Goal: Contribute content: Contribute content

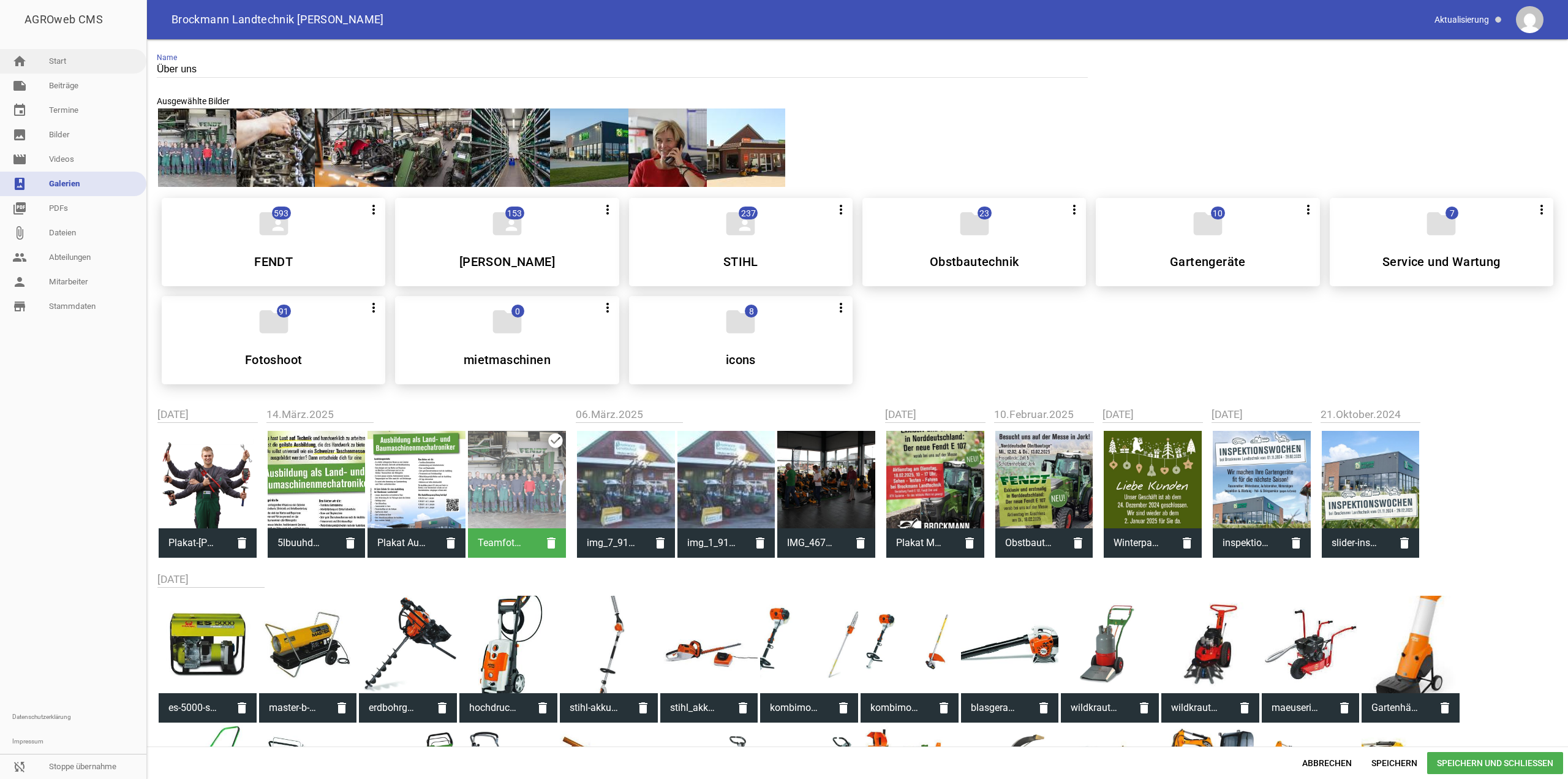
click at [94, 66] on link "home Start" at bounding box center [73, 62] width 147 height 25
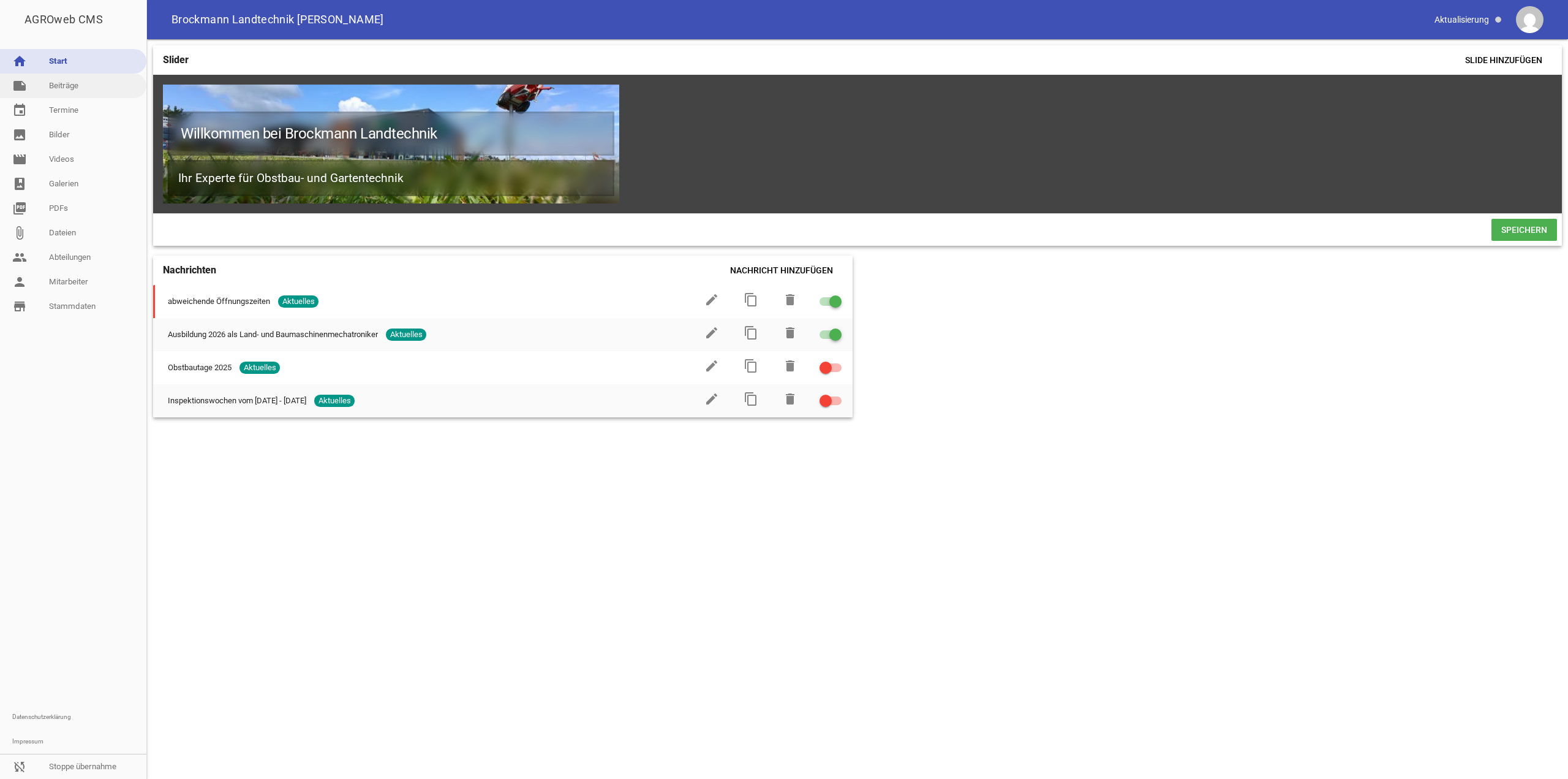
click at [83, 84] on link "note Beiträge" at bounding box center [73, 86] width 147 height 25
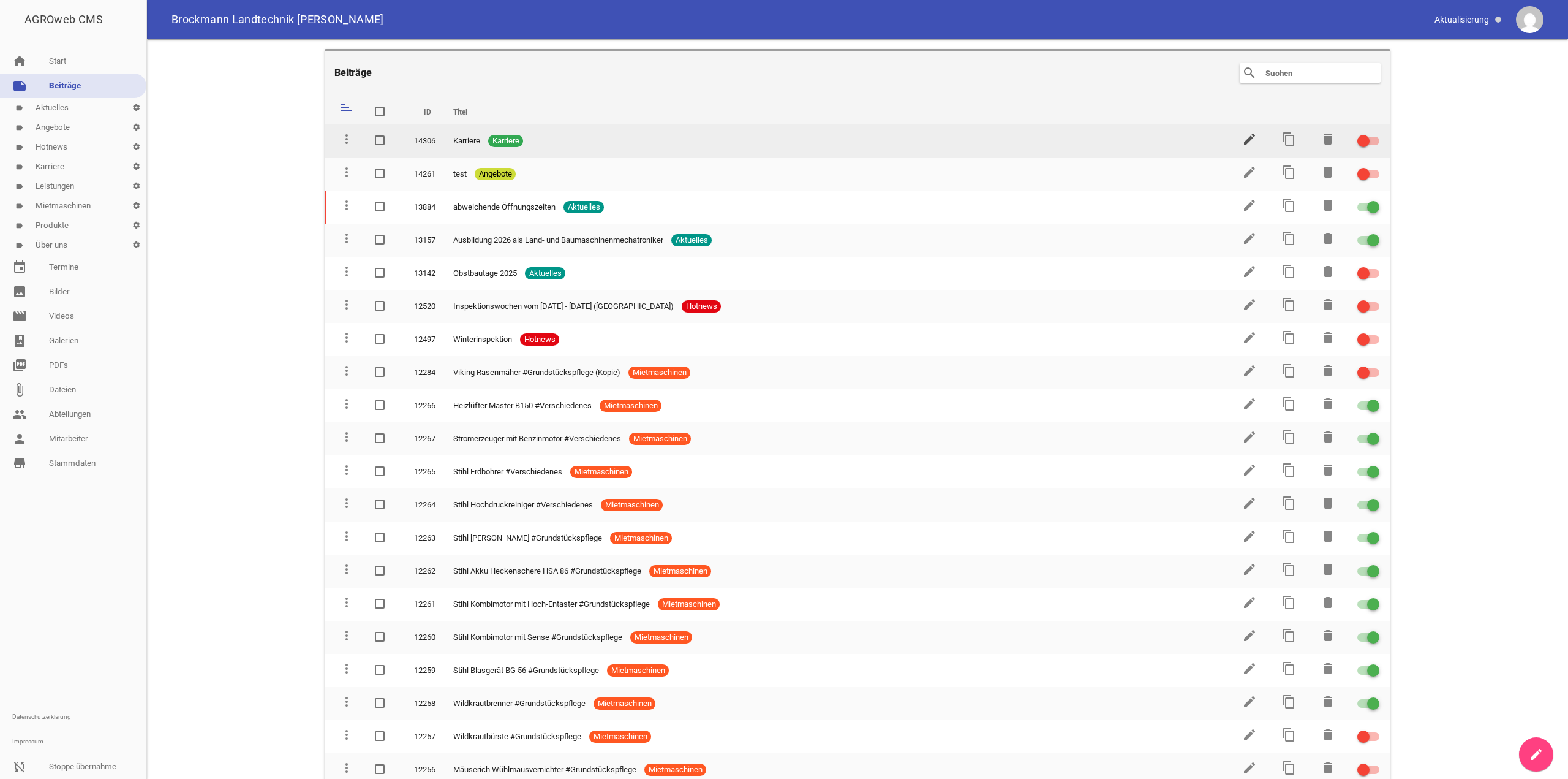
click at [1246, 140] on icon "edit" at bounding box center [1249, 138] width 14 height 14
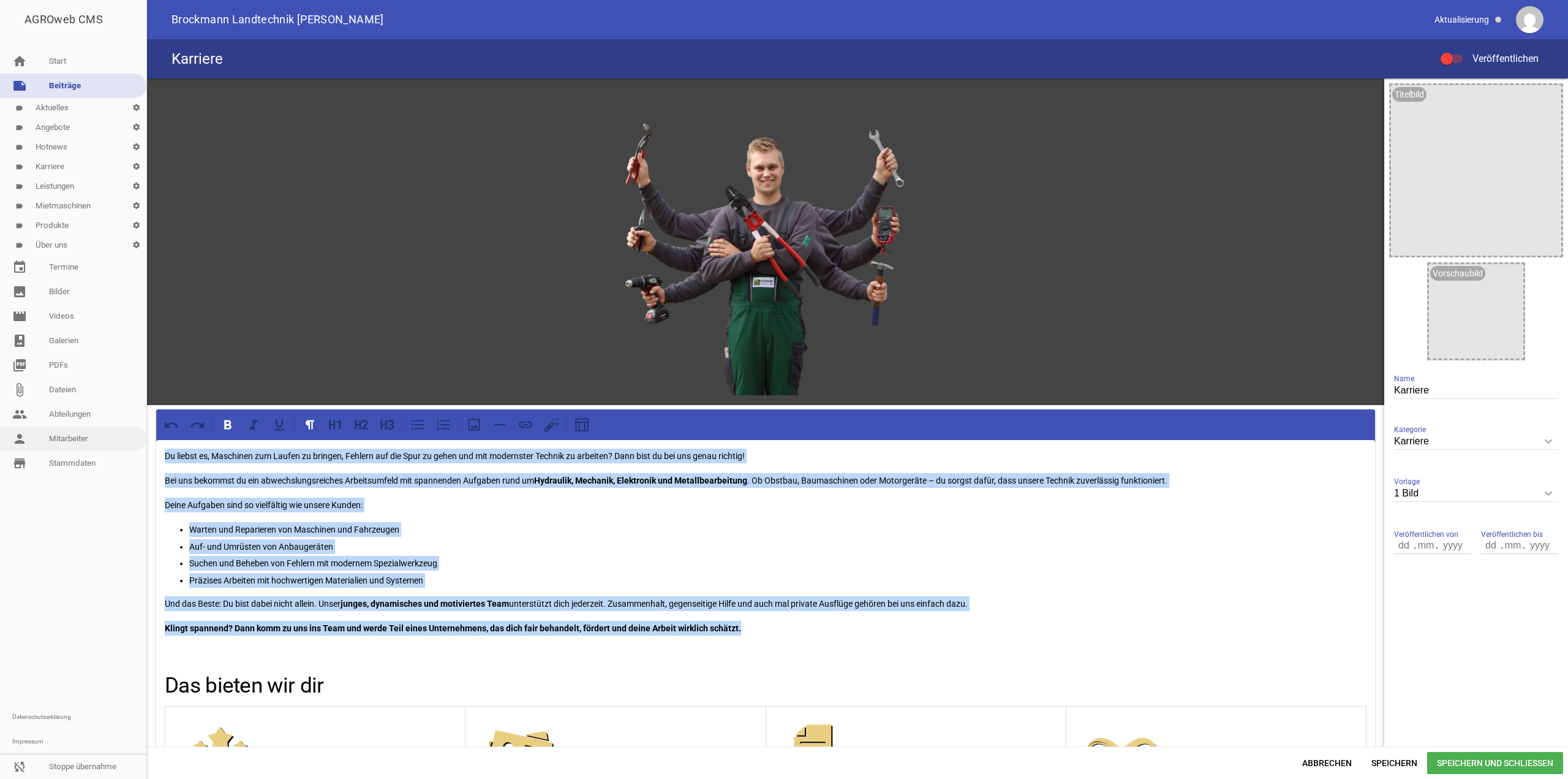
drag, startPoint x: 797, startPoint y: 627, endPoint x: 58, endPoint y: 448, distance: 760.4
click at [58, 448] on div "AGROweb CMS home Start note Beiträge label Aktuelles settings label Angebote se…" at bounding box center [784, 389] width 1568 height 779
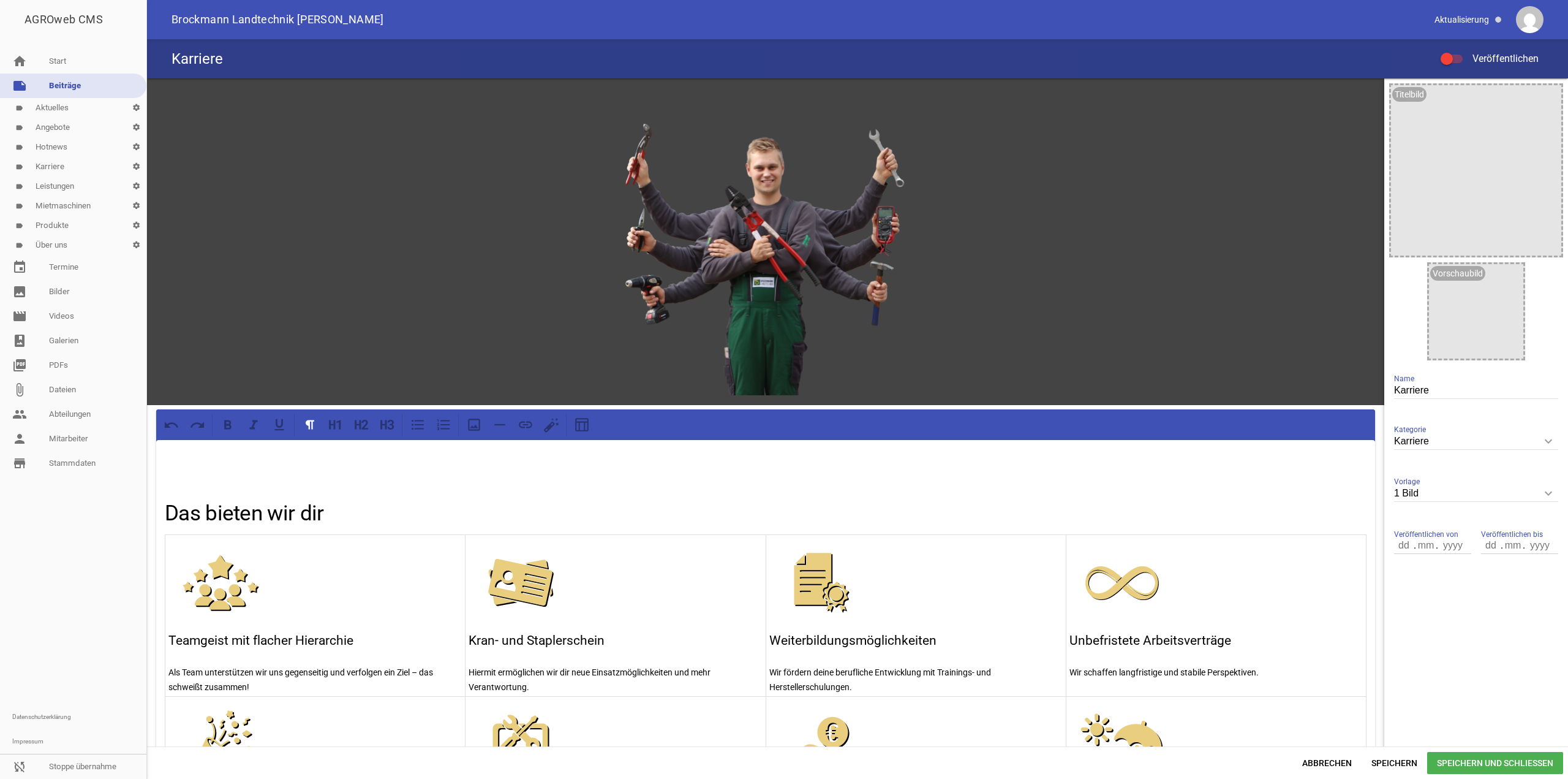
click at [1451, 495] on input "1 Bild" at bounding box center [1476, 494] width 164 height 16
click at [1466, 525] on li "Nur Text" at bounding box center [1476, 522] width 164 height 29
type input "Nur Text"
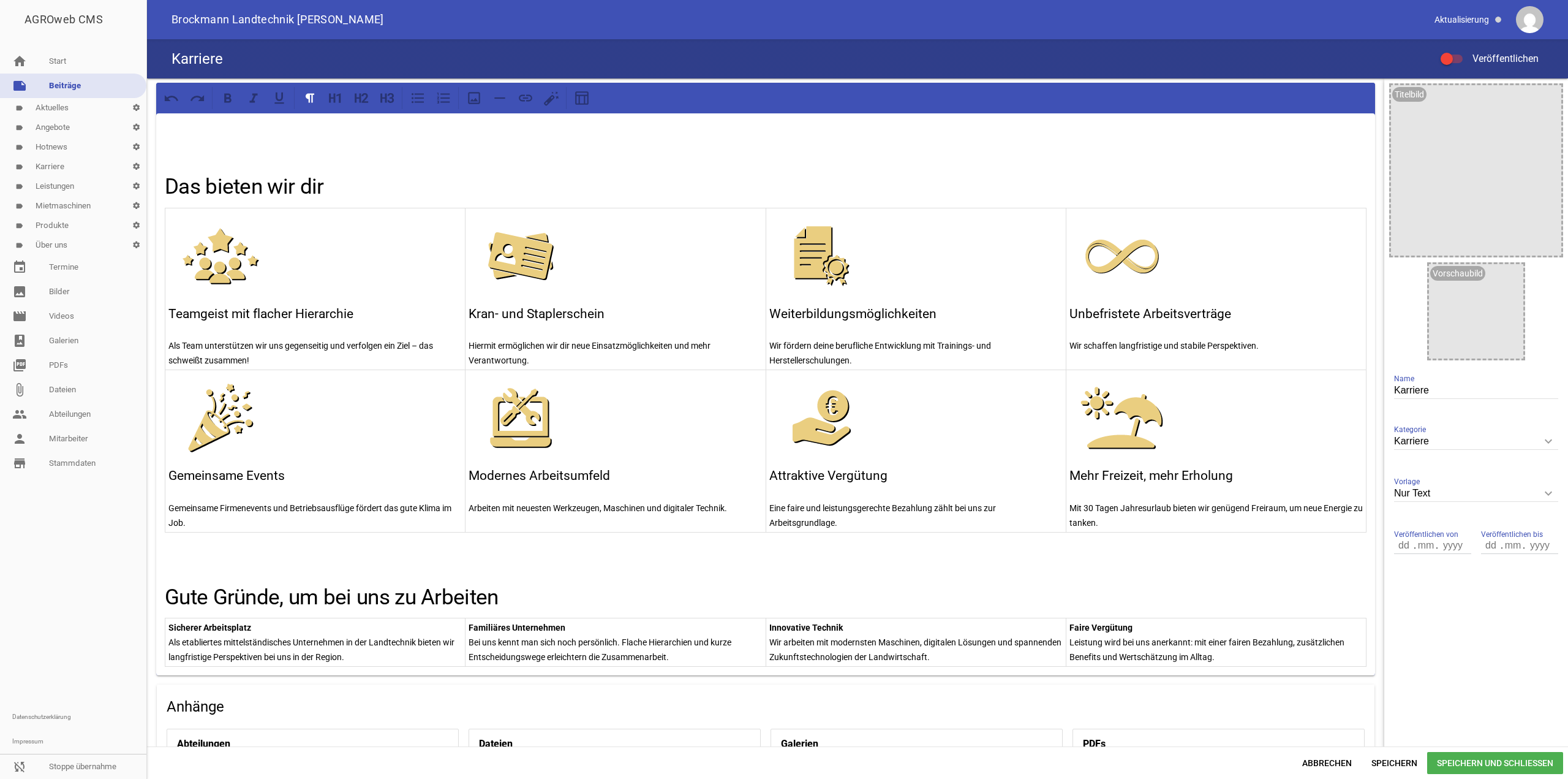
click at [1441, 761] on span "Speichern und Schließen" at bounding box center [1495, 763] width 136 height 22
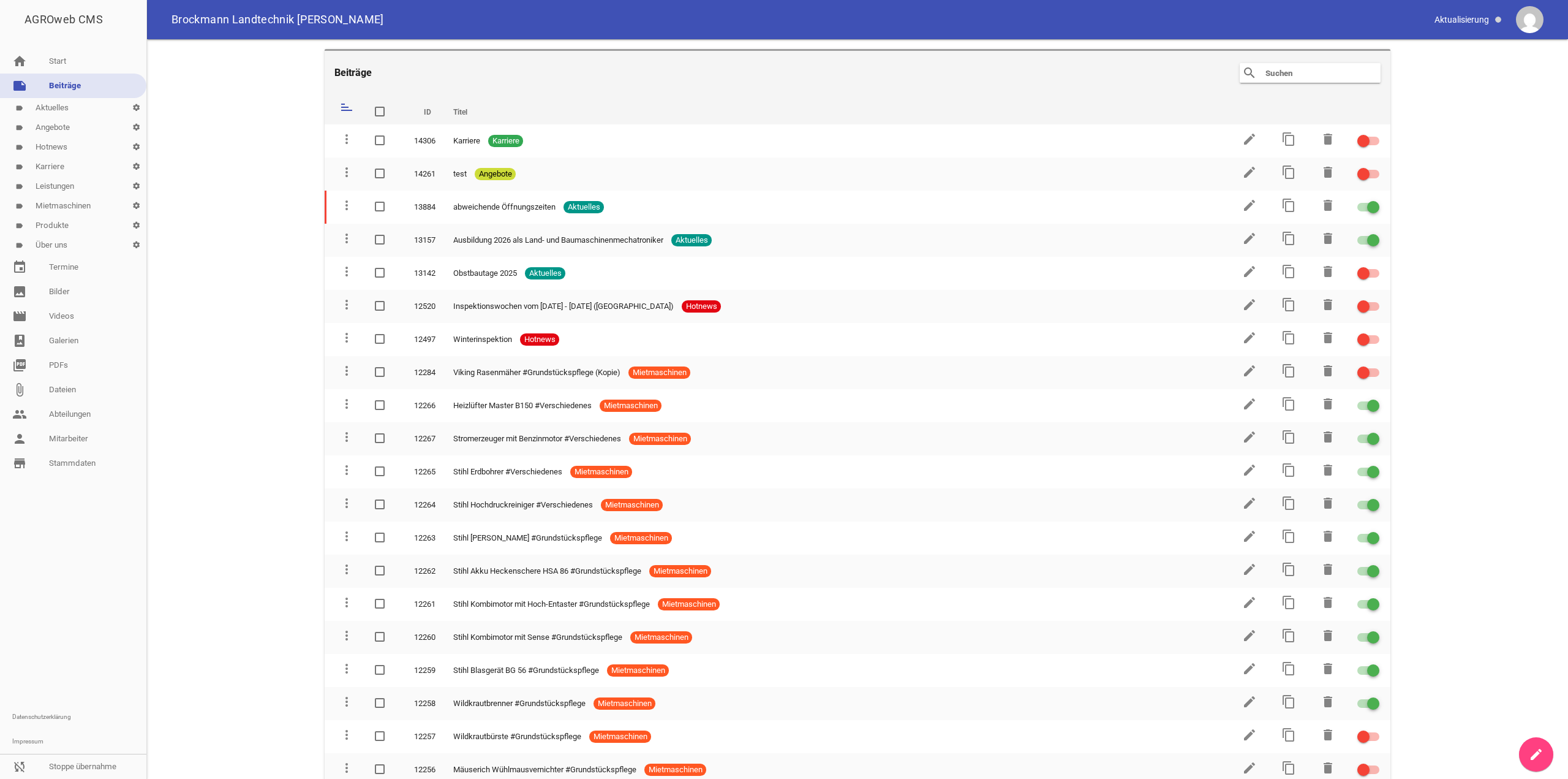
click at [1539, 747] on icon "create" at bounding box center [1536, 754] width 14 height 14
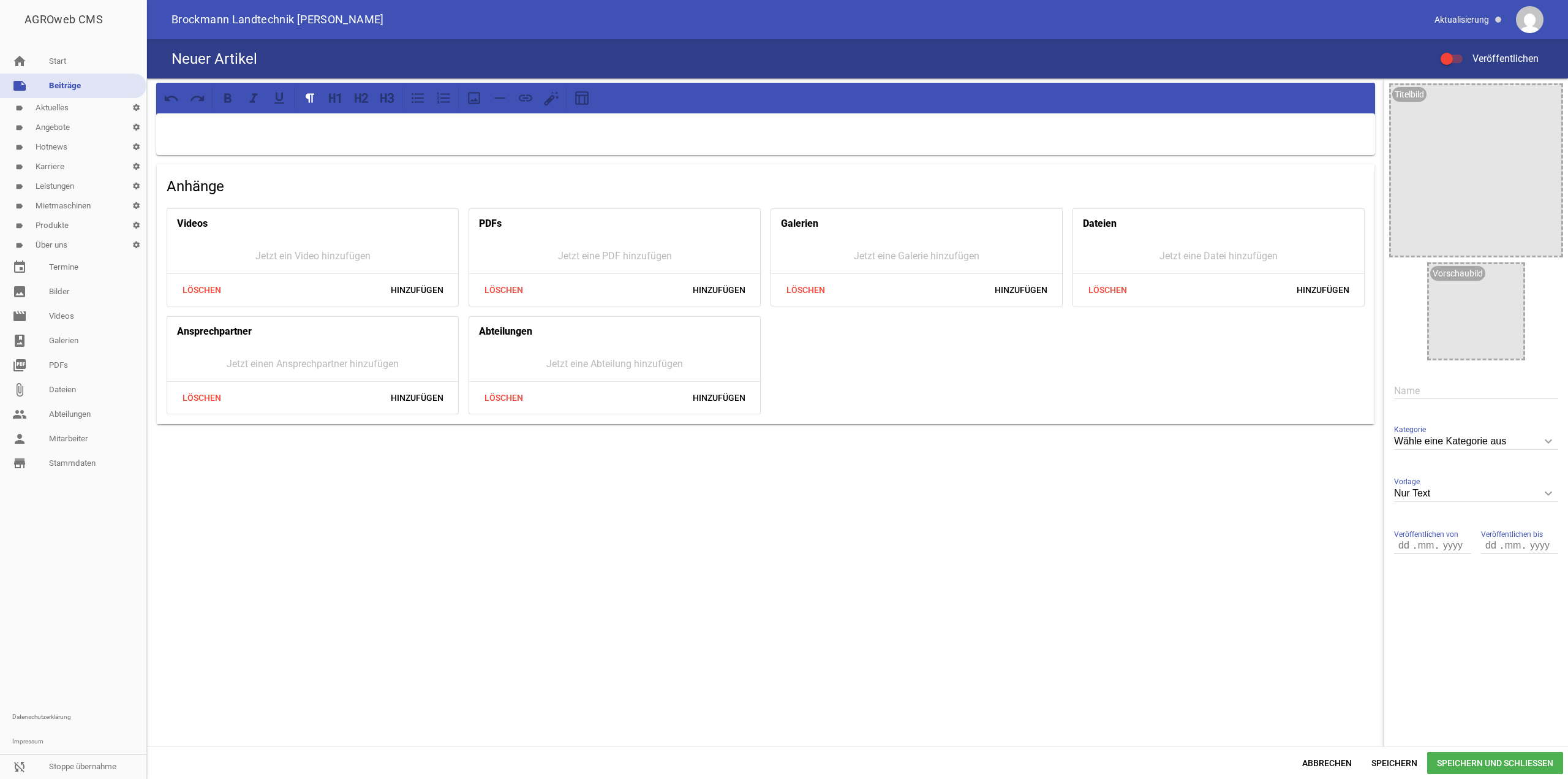
click at [434, 123] on p at bounding box center [766, 129] width 1202 height 14
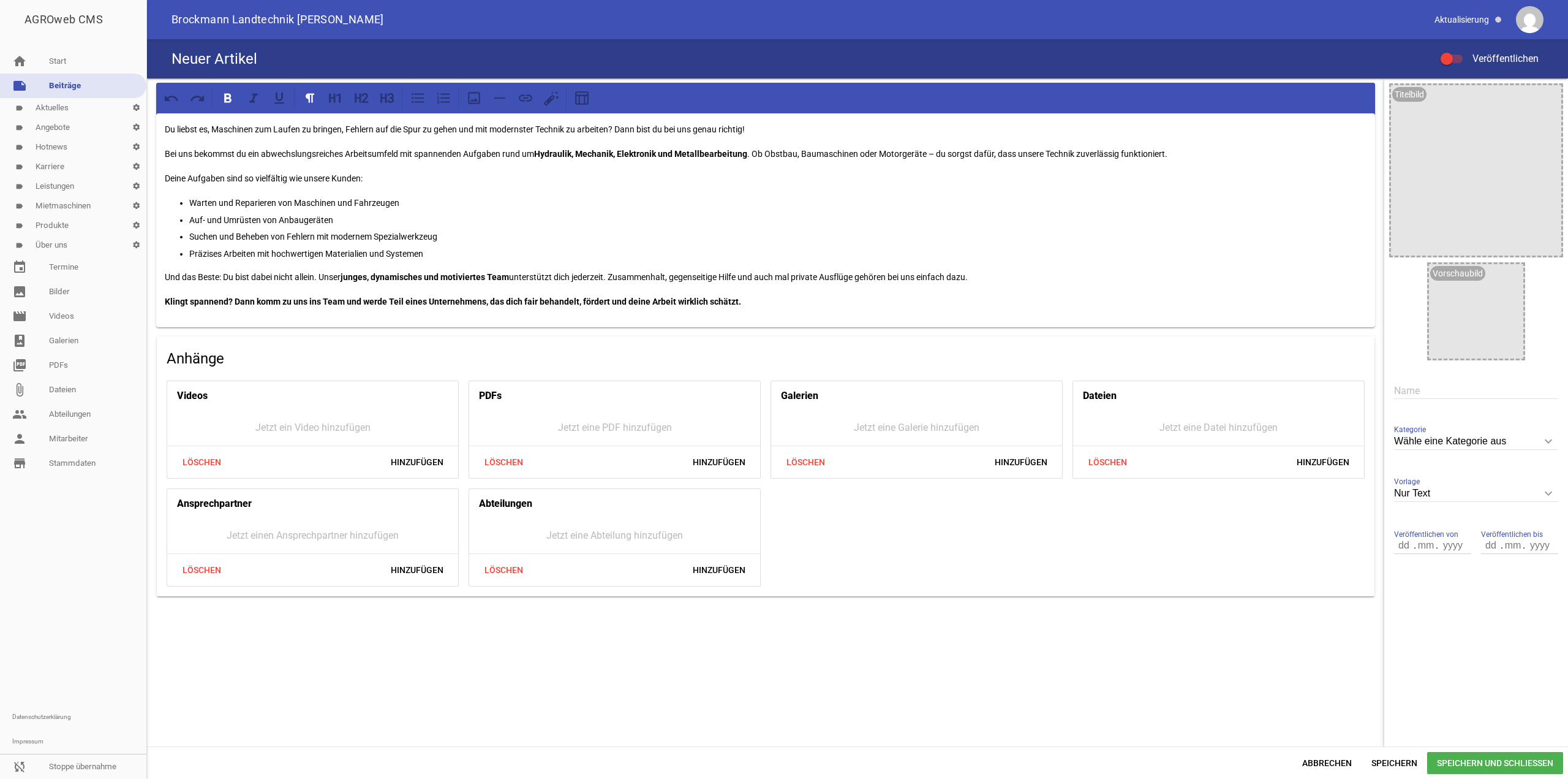
click at [1445, 495] on input "Nur Text" at bounding box center [1476, 494] width 164 height 16
click at [1445, 543] on li "1 Bild" at bounding box center [1476, 552] width 164 height 29
type input "1 Bild"
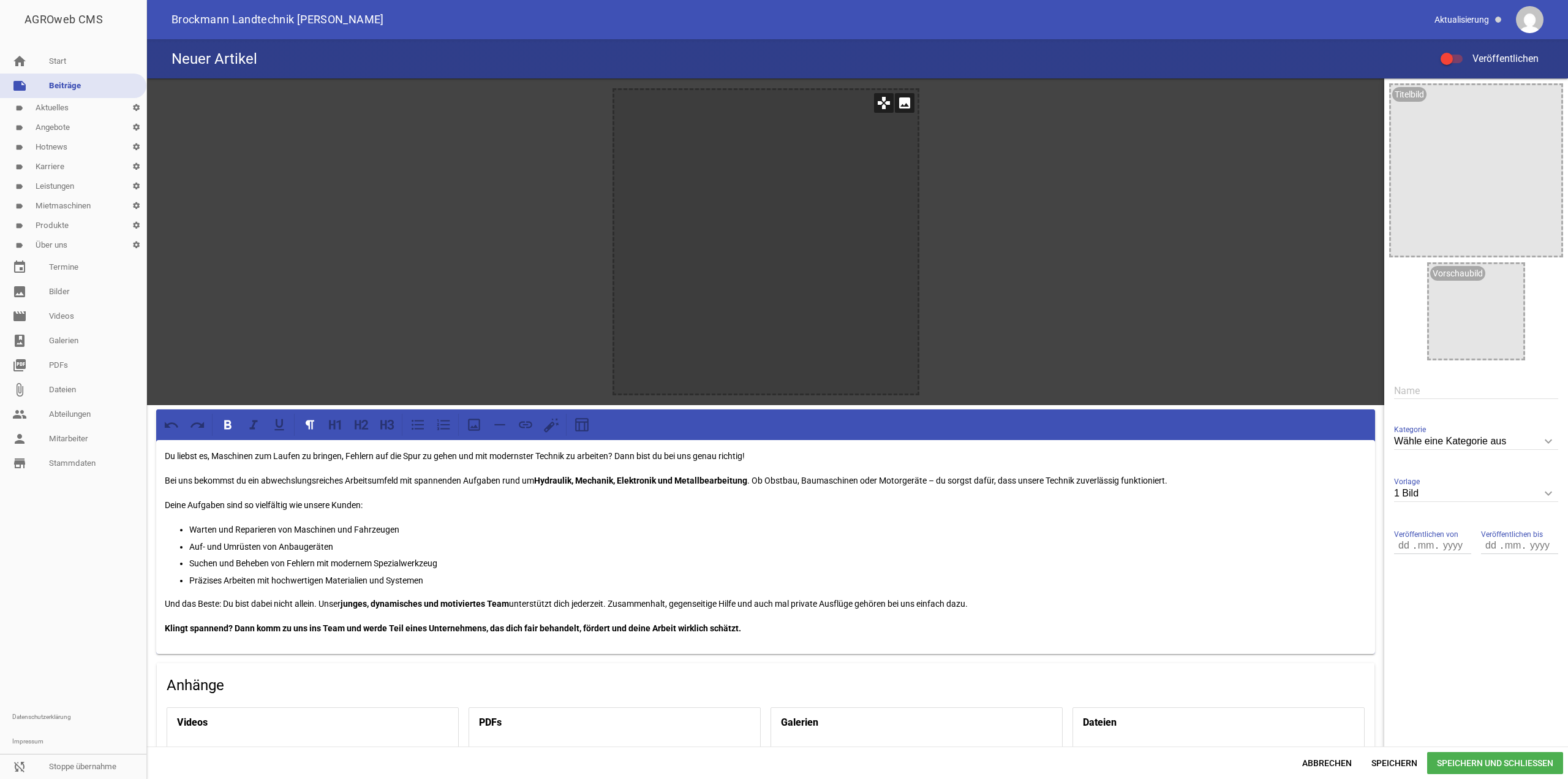
click at [905, 104] on icon "image" at bounding box center [905, 103] width 20 height 20
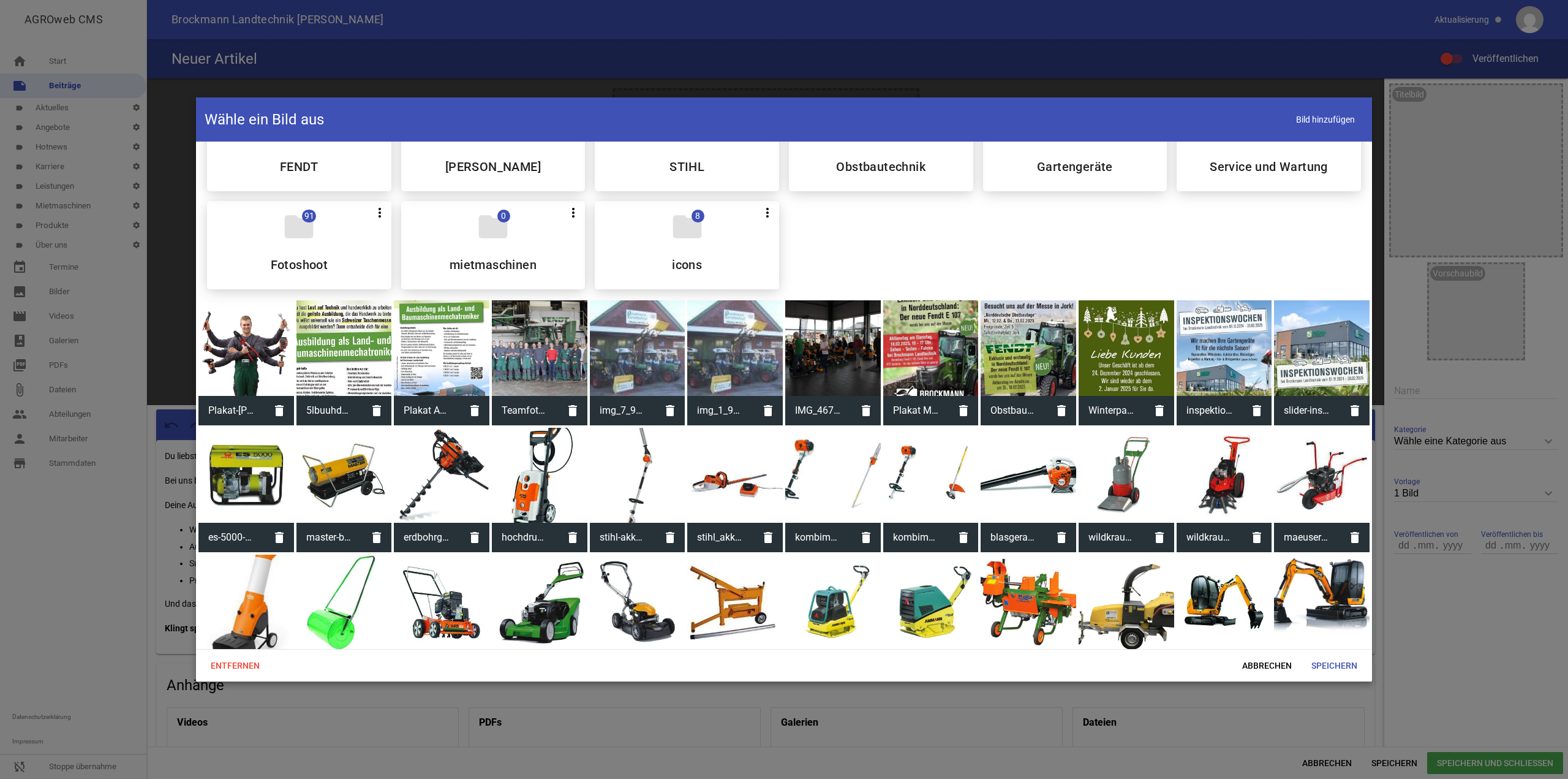
scroll to position [32, 0]
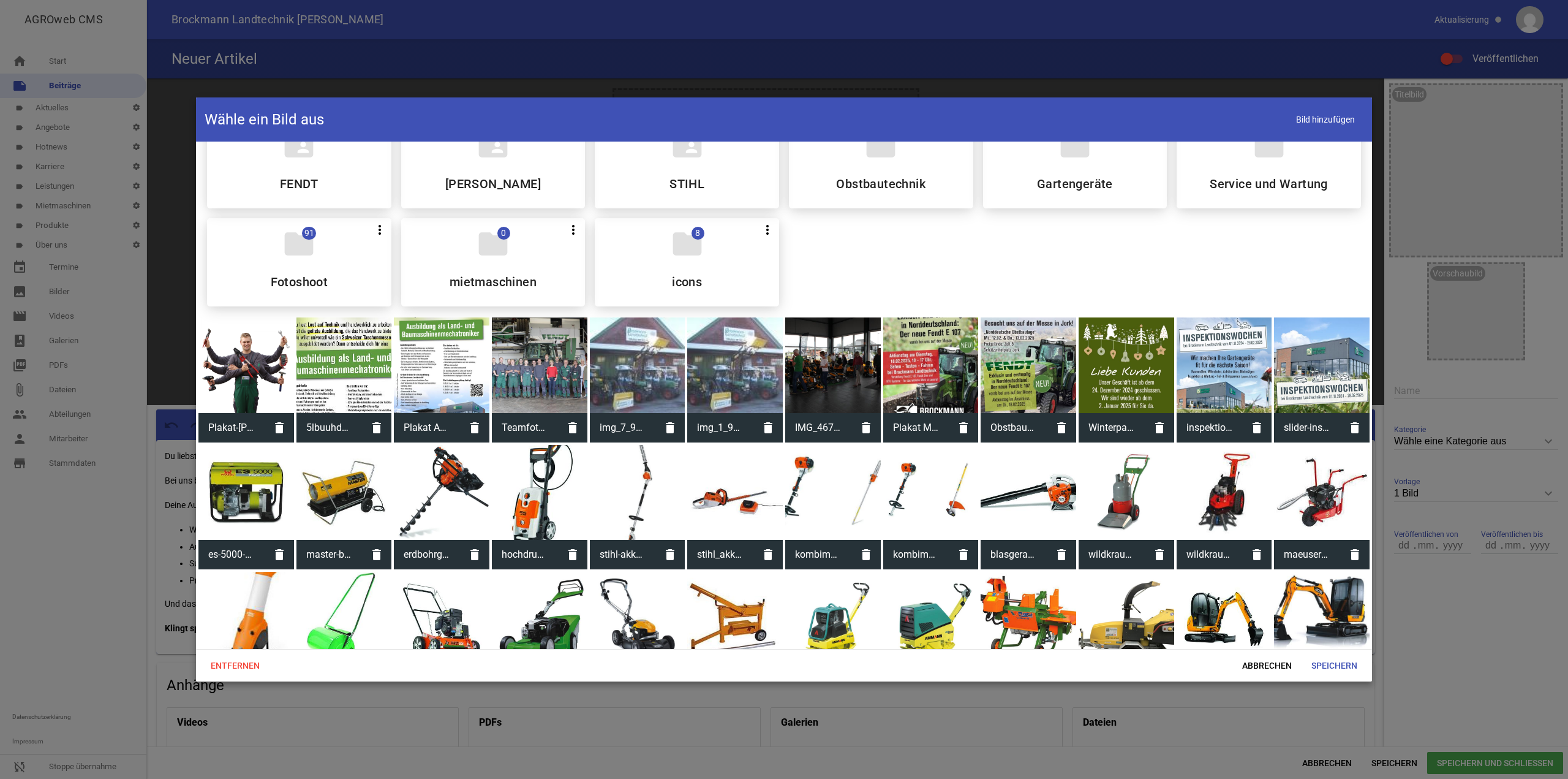
click at [256, 358] on div at bounding box center [246, 365] width 96 height 96
click at [1336, 661] on span "Speichern" at bounding box center [1335, 666] width 66 height 22
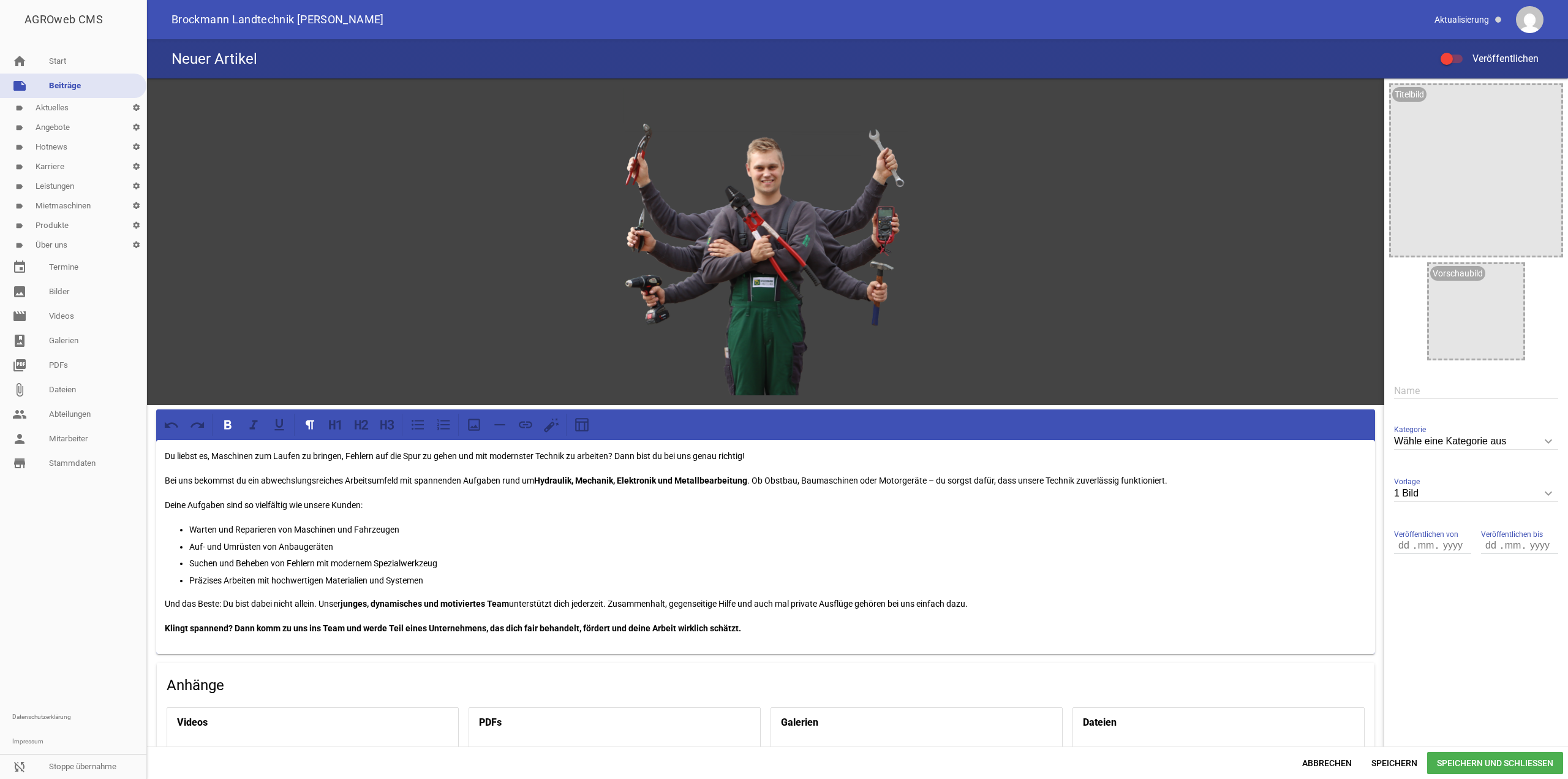
click at [1411, 388] on input "text" at bounding box center [1476, 391] width 164 height 16
type input "Wir suchen den Super-Schrauber"
click at [1457, 58] on div at bounding box center [1452, 59] width 22 height 9
click at [1458, 51] on input "Veröffentlichen" at bounding box center [1458, 51] width 0 height 0
click at [1448, 756] on span "Speichern und Schließen" at bounding box center [1495, 763] width 136 height 22
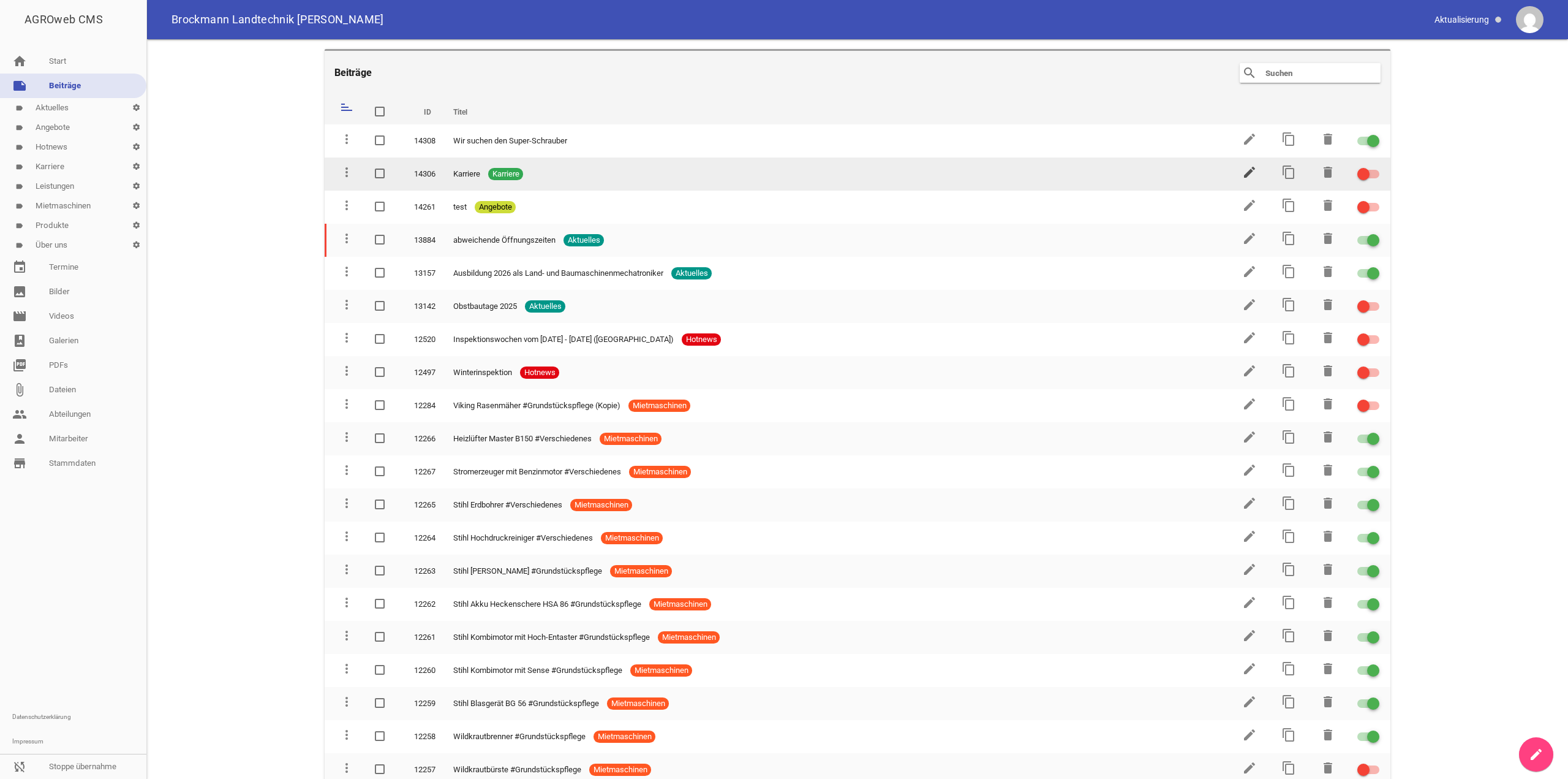
click at [1243, 174] on icon "edit" at bounding box center [1249, 172] width 14 height 14
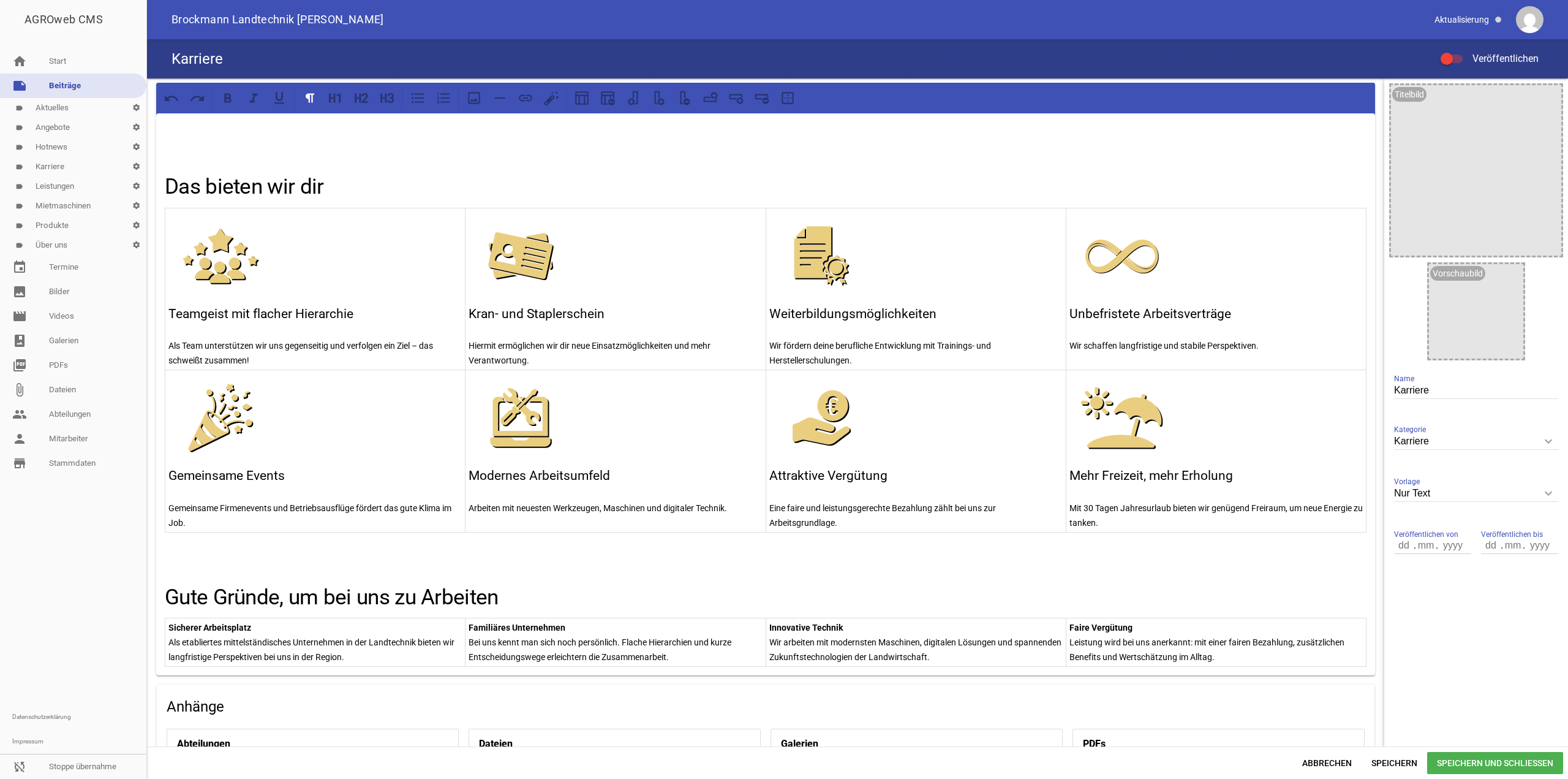
click at [1415, 380] on div "Karriere Name" at bounding box center [1476, 391] width 164 height 41
click at [1417, 382] on input "Karriere" at bounding box center [1476, 391] width 164 height 16
click at [1422, 391] on input "Karriere" at bounding box center [1476, 391] width 164 height 16
type input "Das bieten wir dir"
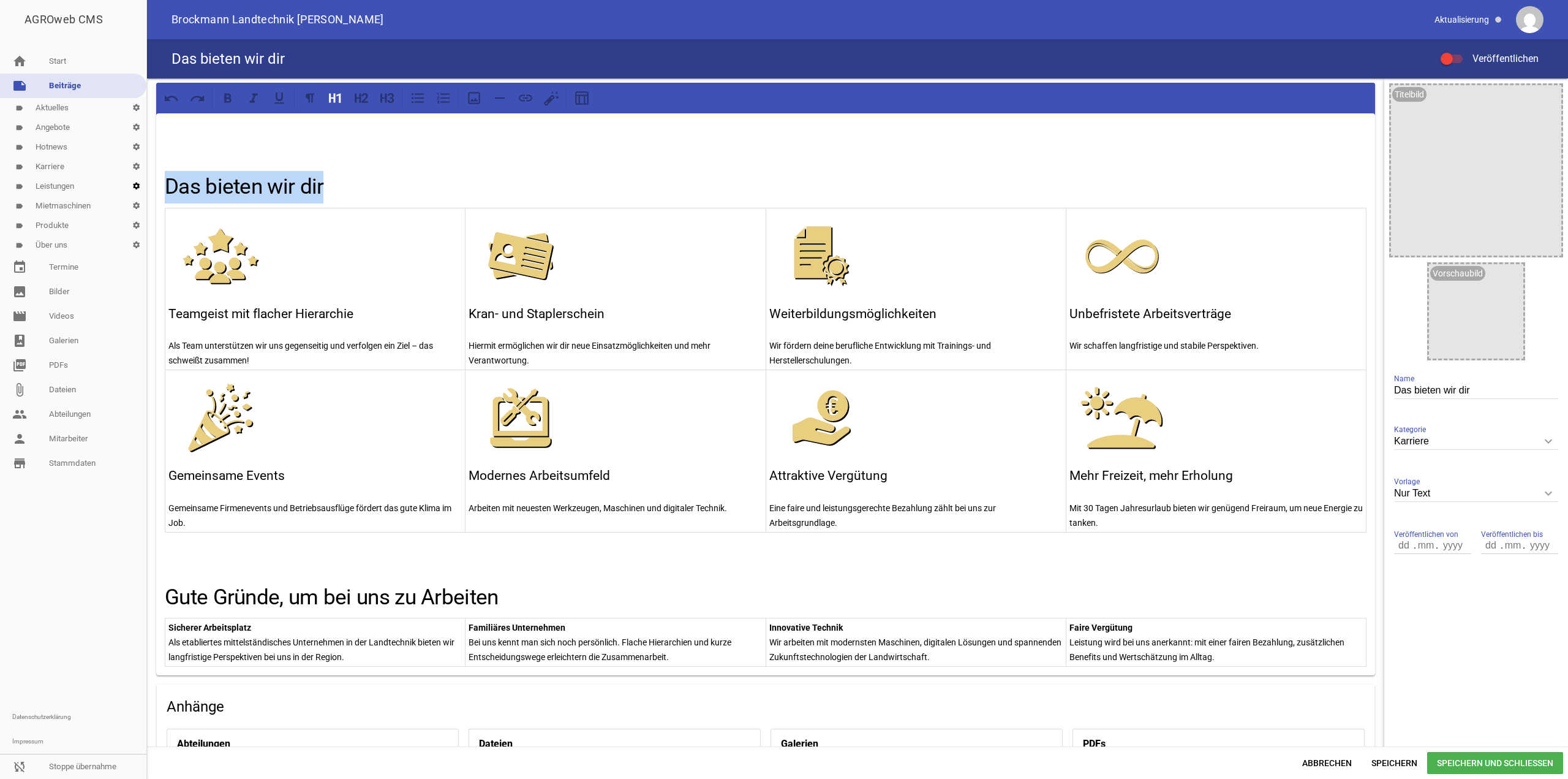
drag, startPoint x: 308, startPoint y: 184, endPoint x: 137, endPoint y: 190, distance: 171.1
click at [137, 190] on div "AGROweb CMS home Start note Beiträge label Aktuelles settings label Angebote se…" at bounding box center [784, 389] width 1568 height 779
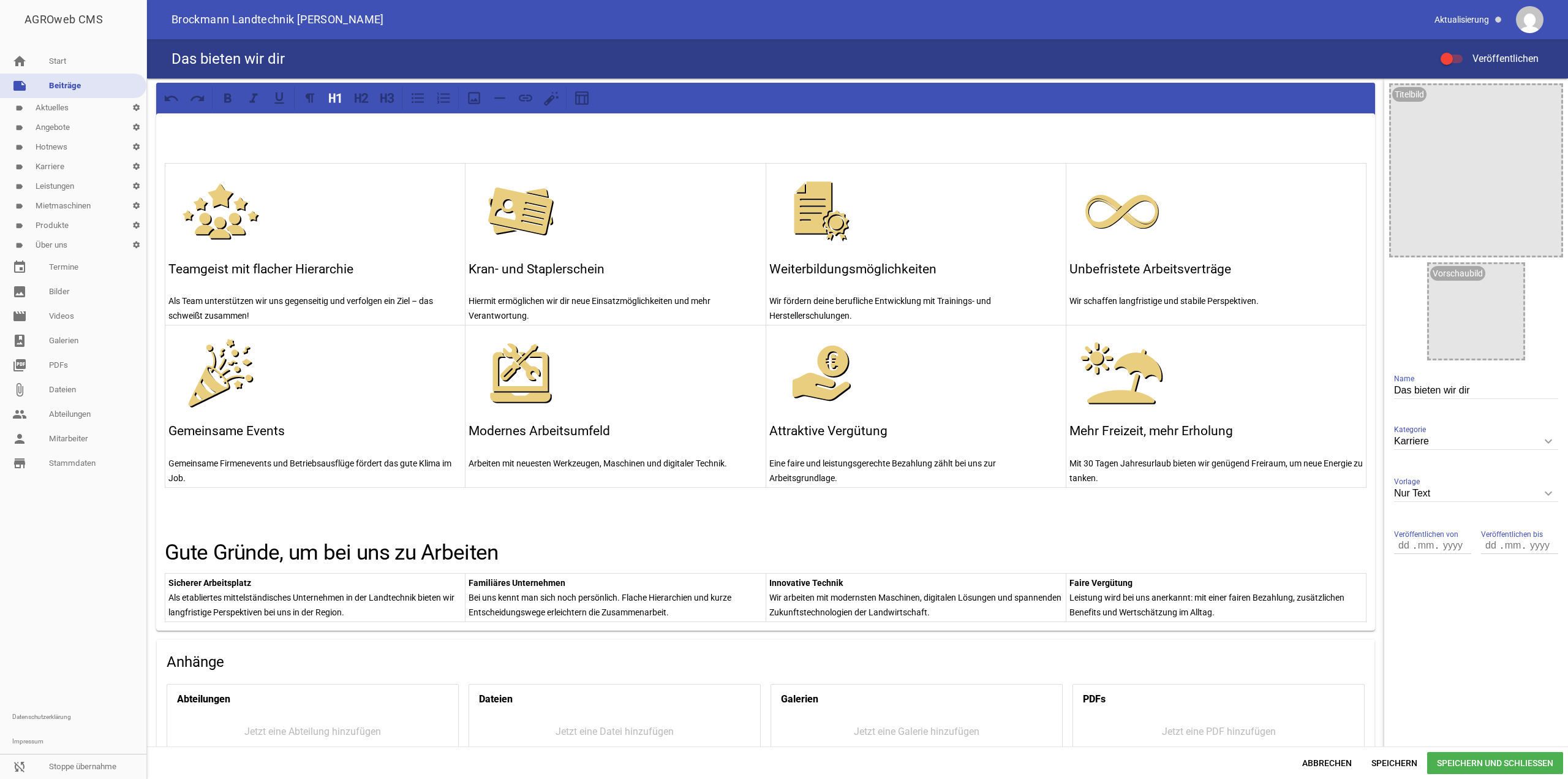
click at [166, 156] on h1 at bounding box center [766, 142] width 1202 height 32
click at [166, 170] on td "Teamgeist mit flacher Hierarchie Als Team unterstützen wir uns gegenseitig und …" at bounding box center [316, 244] width 300 height 162
click at [168, 158] on h1 at bounding box center [766, 142] width 1202 height 32
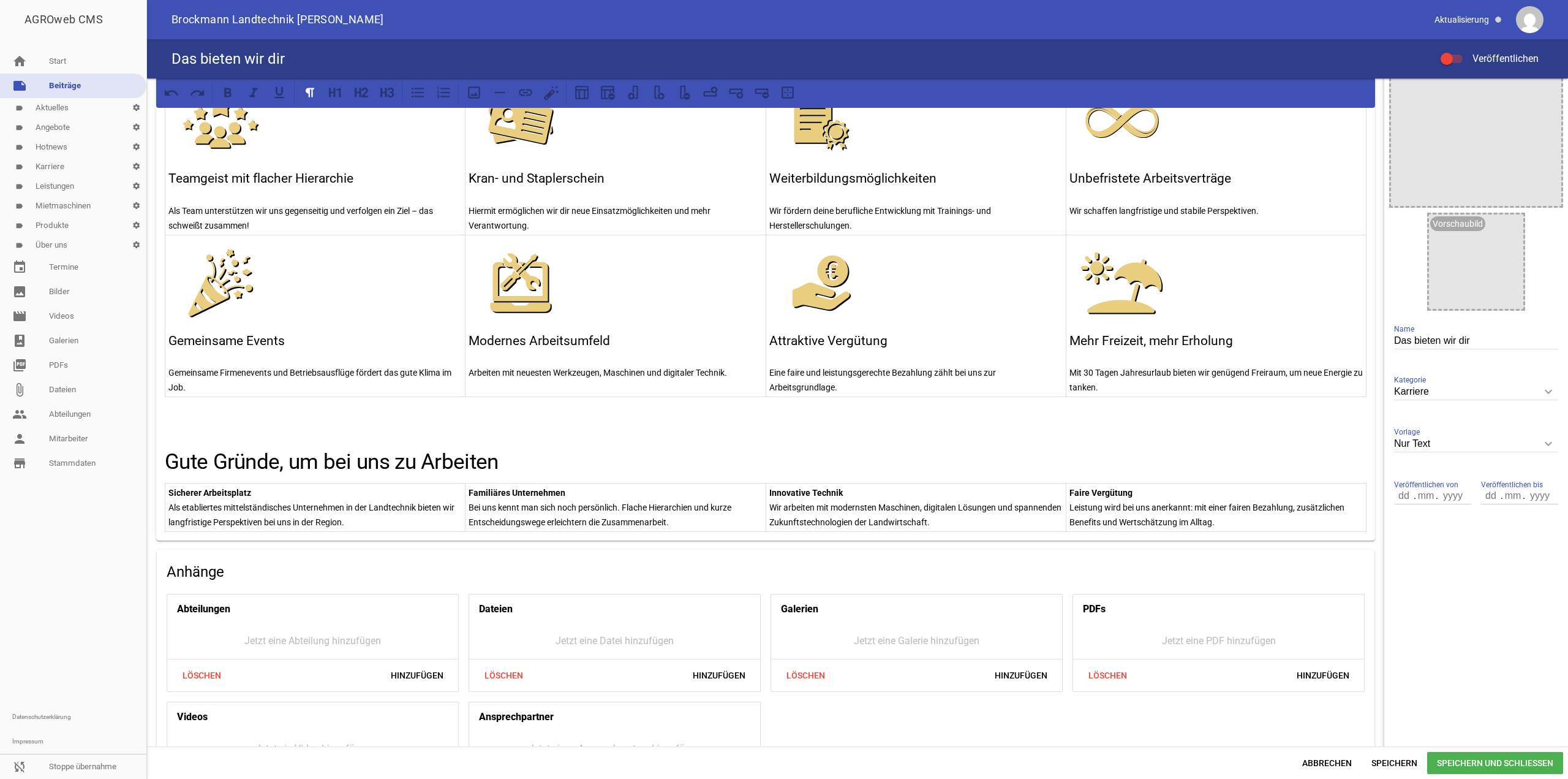
scroll to position [118, 0]
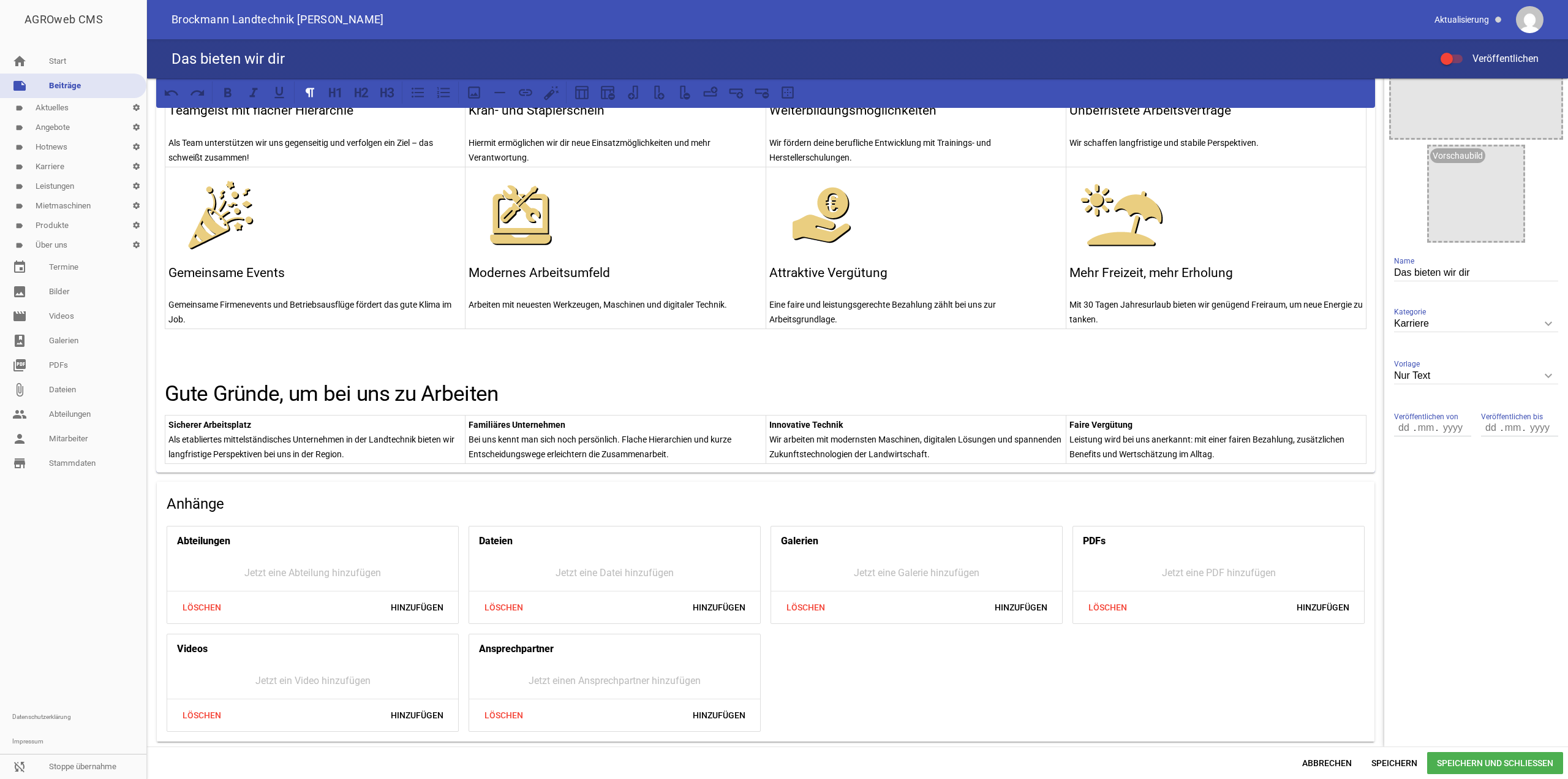
click at [1434, 767] on span "Speichern und Schließen" at bounding box center [1495, 763] width 136 height 22
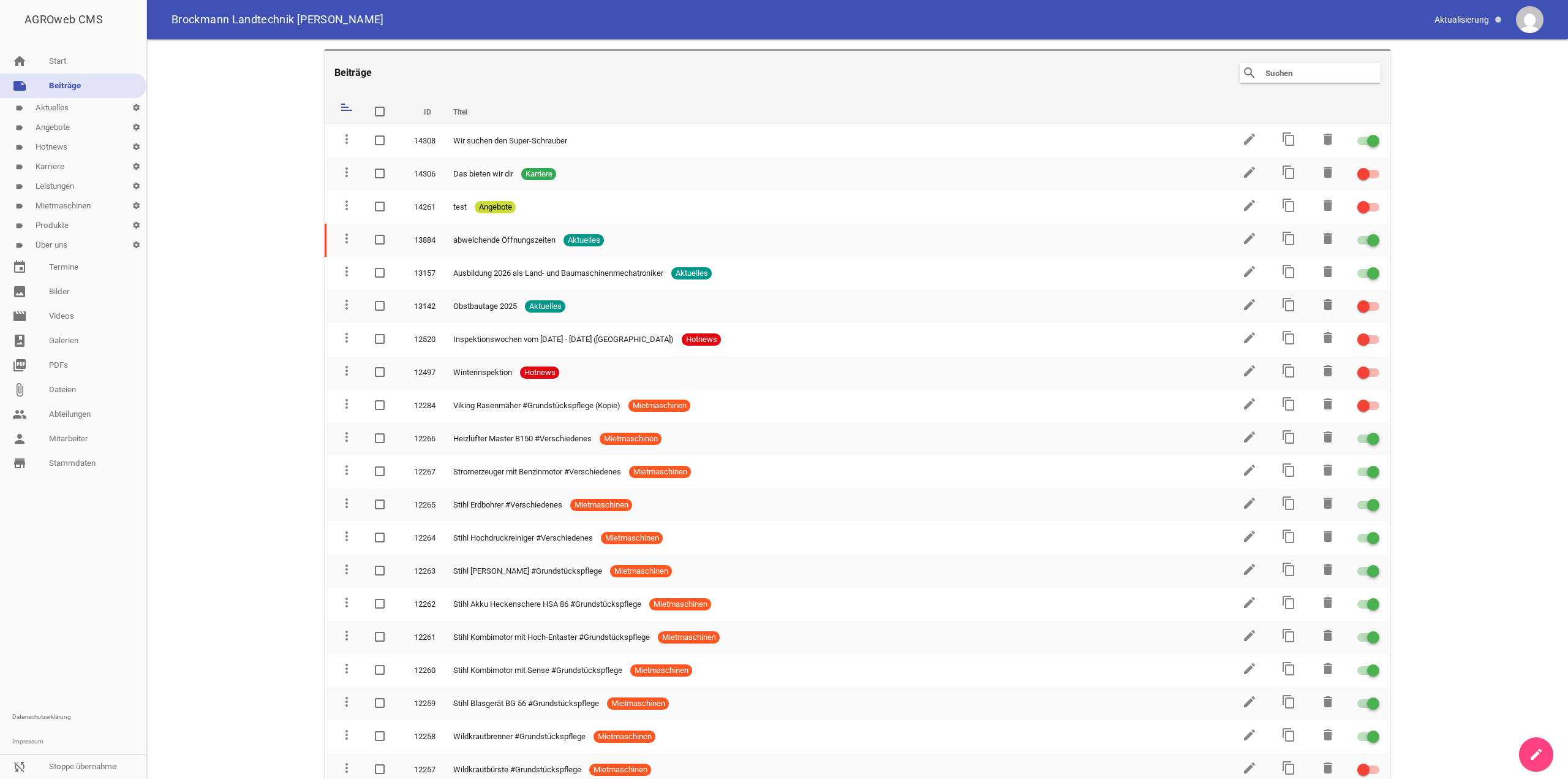
click at [53, 245] on link "label Über uns settings" at bounding box center [73, 245] width 147 height 20
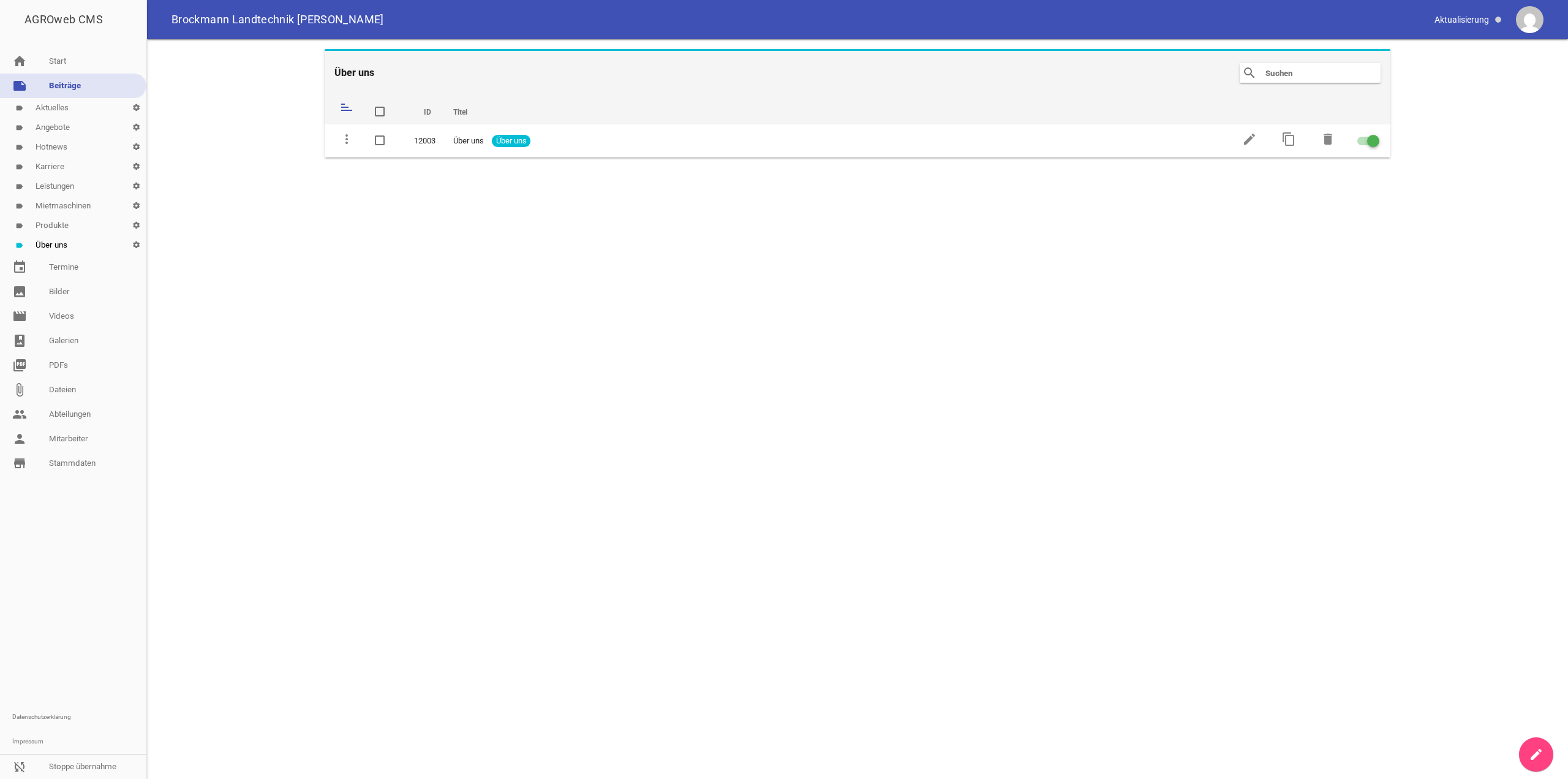
click at [84, 225] on link "label Produkte settings" at bounding box center [73, 225] width 147 height 20
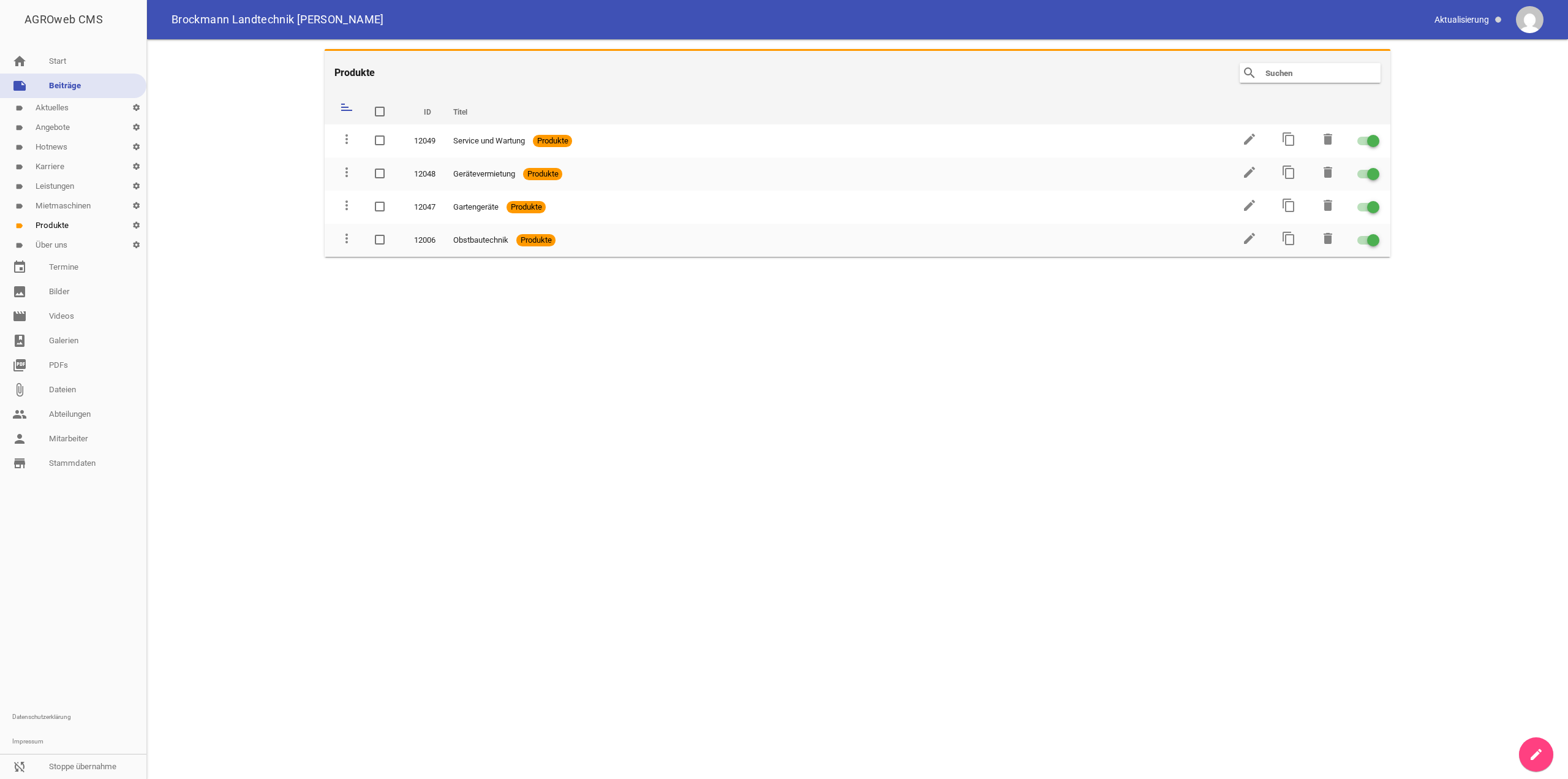
click at [65, 164] on link "label Karriere settings" at bounding box center [73, 166] width 147 height 20
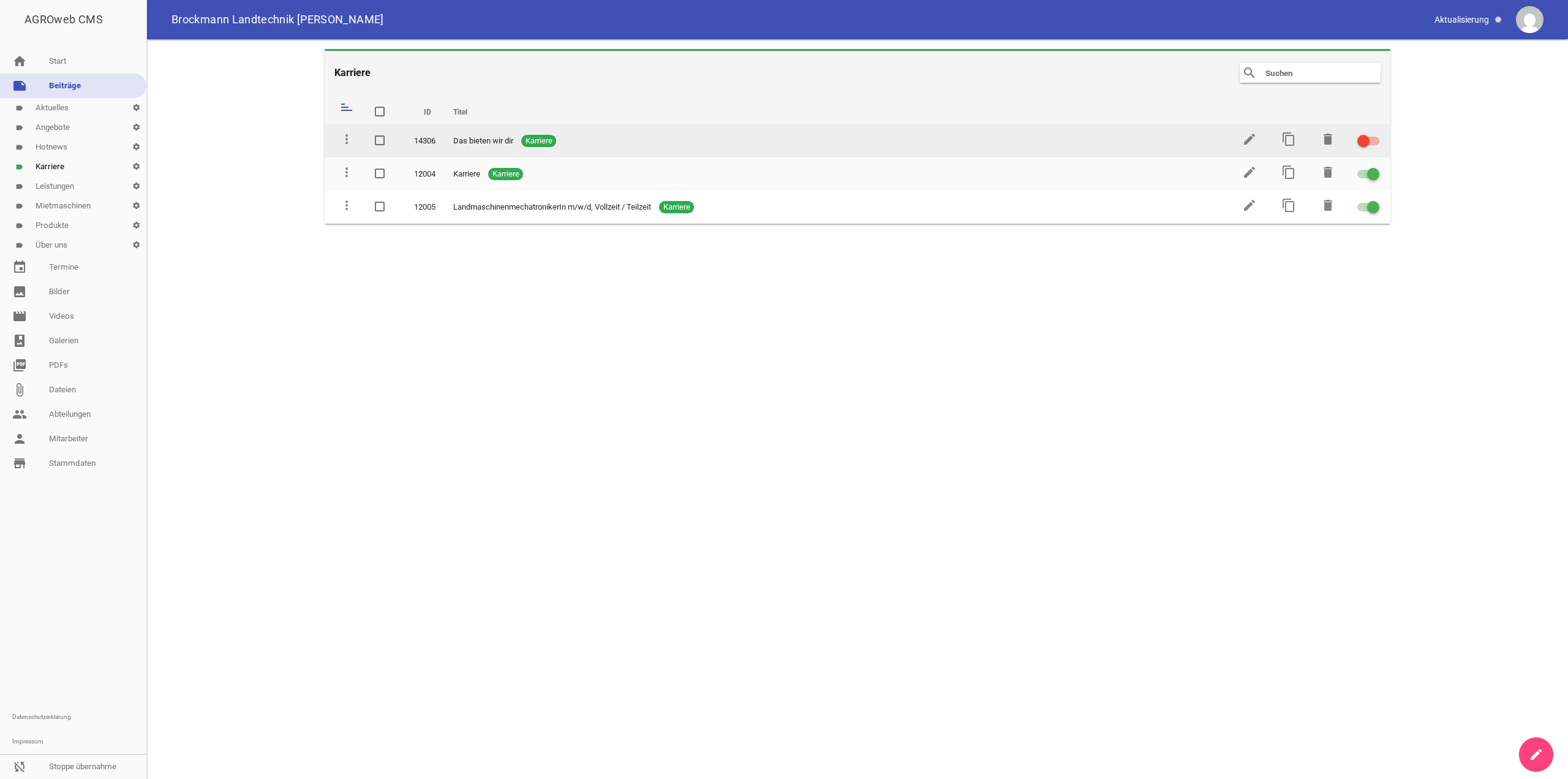
click at [1365, 144] on div at bounding box center [1364, 141] width 12 height 12
click at [1376, 134] on input "checkbox" at bounding box center [1376, 134] width 0 height 0
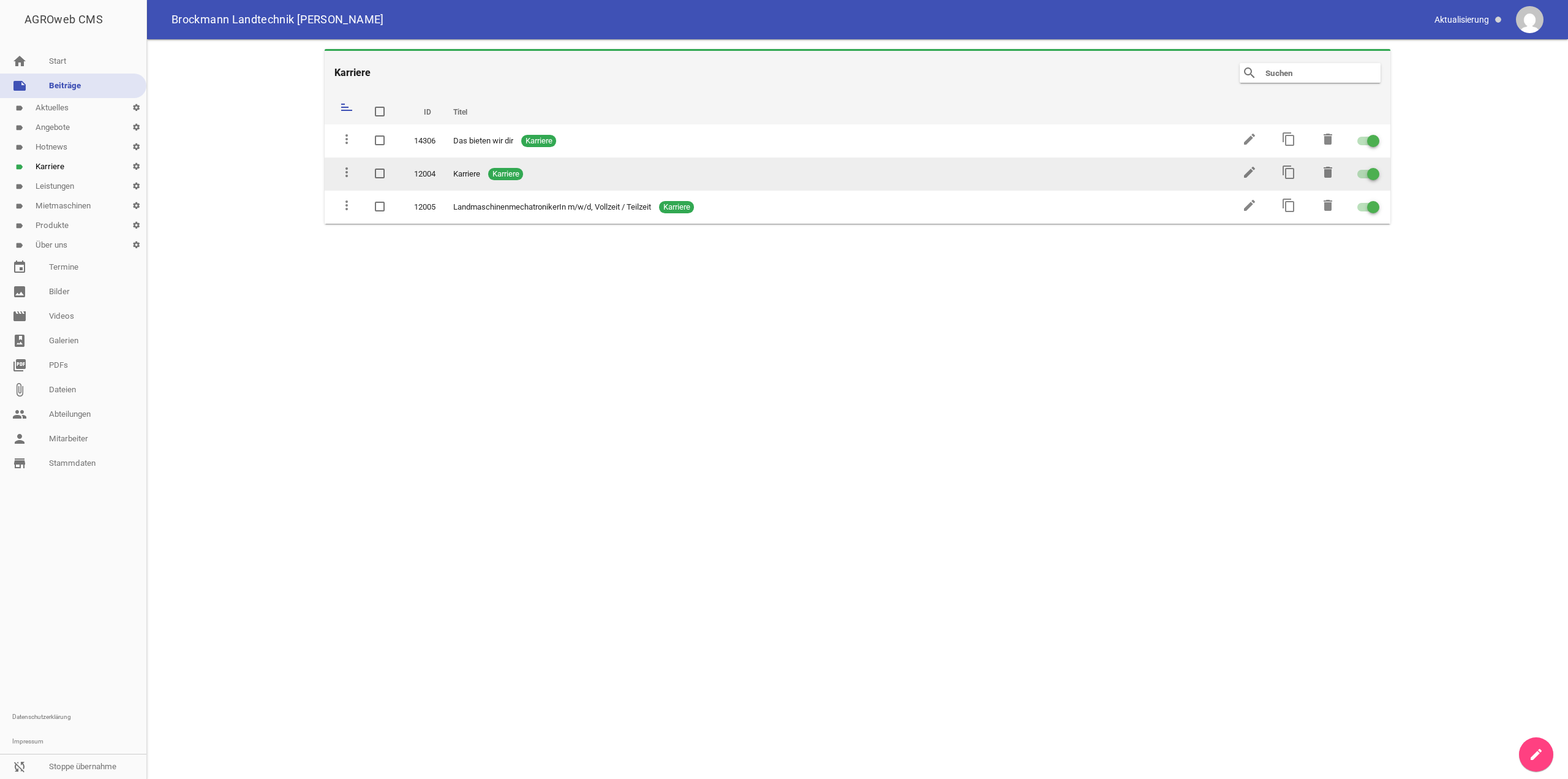
click at [1374, 171] on div at bounding box center [1374, 174] width 12 height 12
click at [1376, 166] on input "checkbox" at bounding box center [1376, 166] width 0 height 0
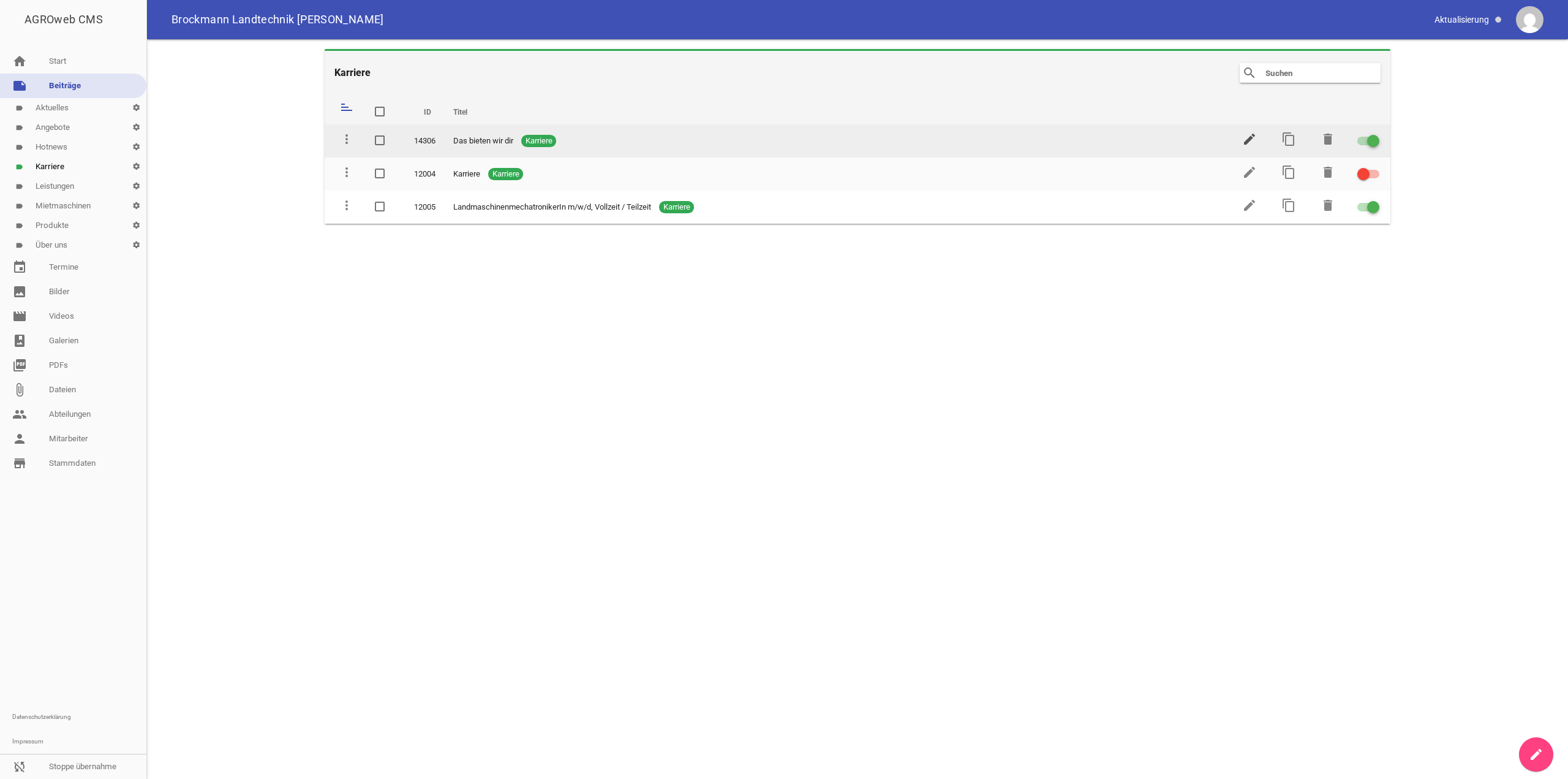
click at [1248, 143] on icon "edit" at bounding box center [1249, 138] width 14 height 14
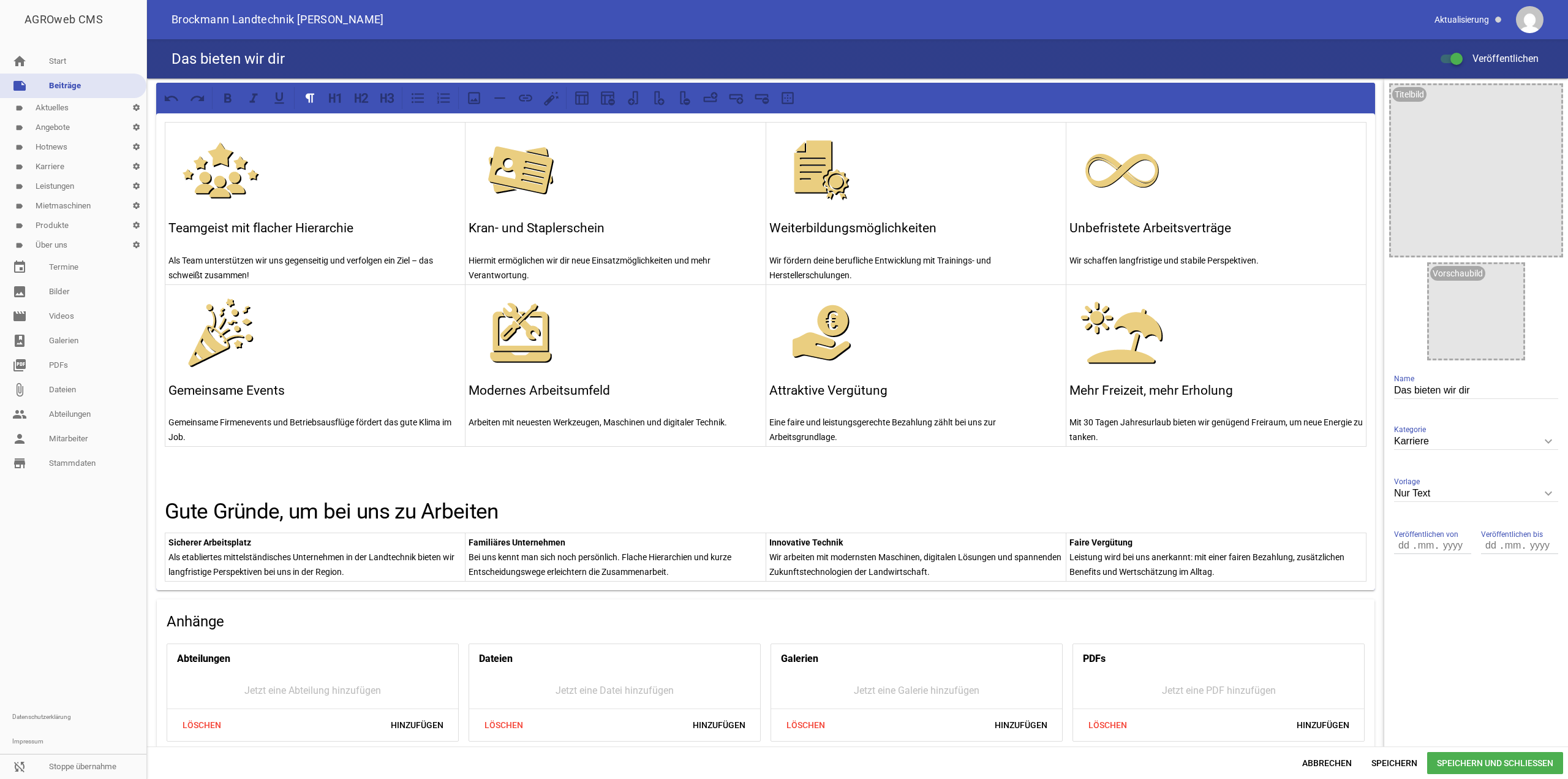
click at [1429, 393] on input "Das bieten wir dir" at bounding box center [1476, 391] width 164 height 16
type input "Karriere"
click at [1457, 770] on span "Speichern und Schließen" at bounding box center [1495, 763] width 136 height 22
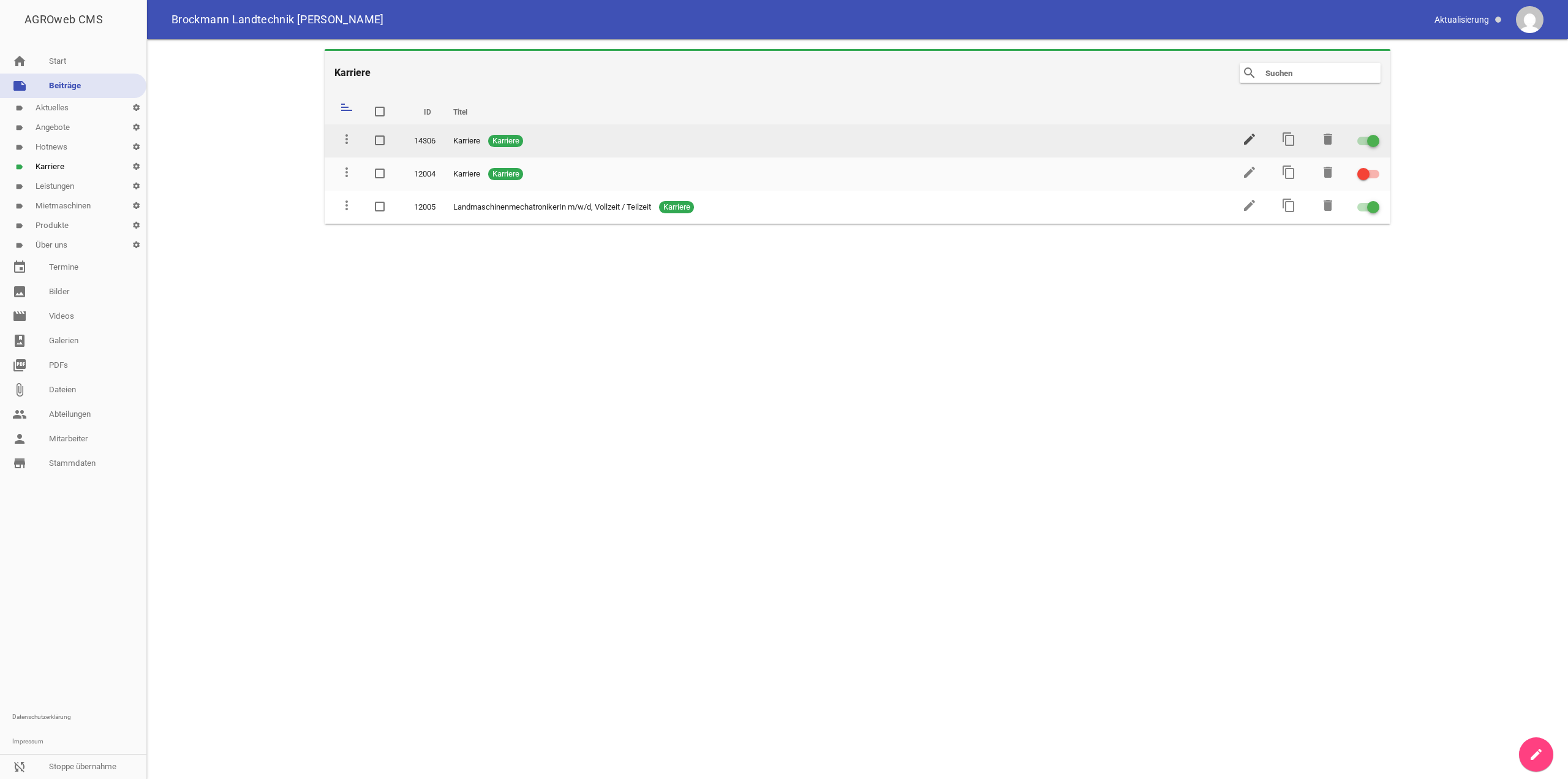
click at [1243, 138] on icon "edit" at bounding box center [1249, 138] width 14 height 14
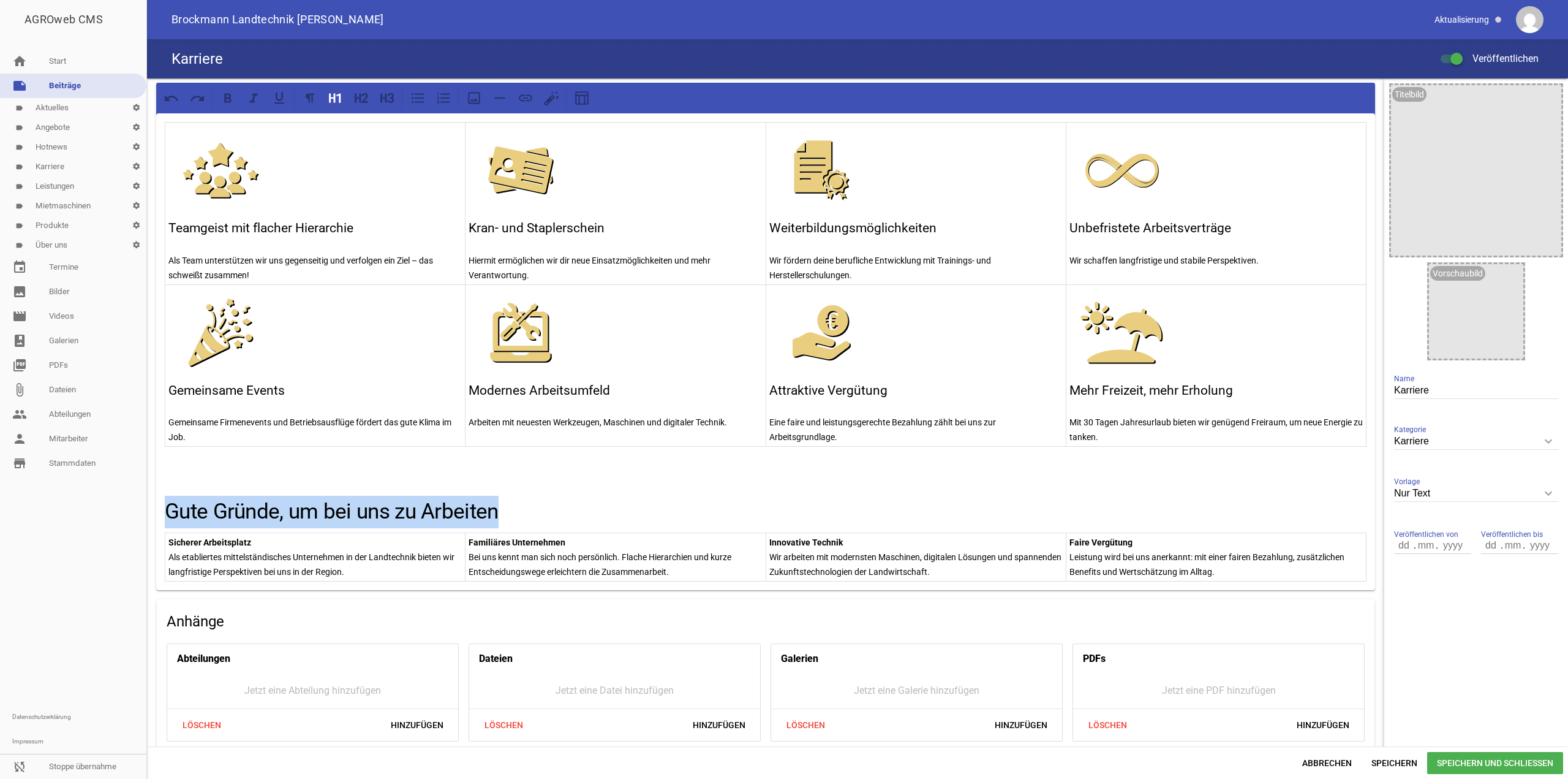
drag, startPoint x: 535, startPoint y: 507, endPoint x: 149, endPoint y: 495, distance: 386.2
click at [147, 506] on div "AGROweb CMS home Start note Beiträge label Aktuelles settings label Angebote se…" at bounding box center [784, 389] width 1568 height 779
click at [366, 96] on icon at bounding box center [365, 98] width 7 height 10
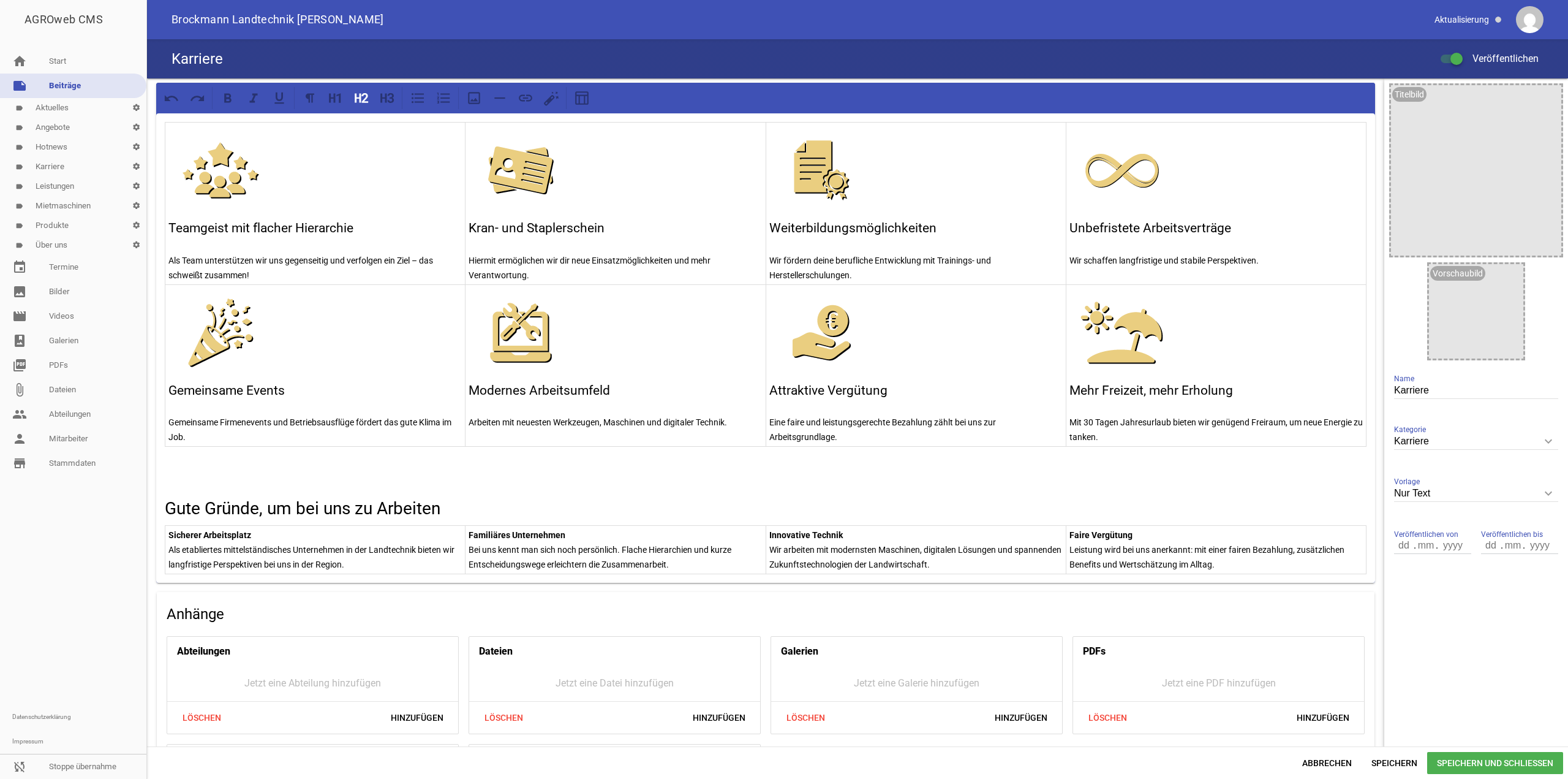
click at [1381, 778] on div "Abbrechen Speichern Speichern und Schließen" at bounding box center [858, 763] width 1421 height 32
click at [1382, 767] on span "Speichern" at bounding box center [1395, 763] width 66 height 22
